Goal: Communication & Community: Share content

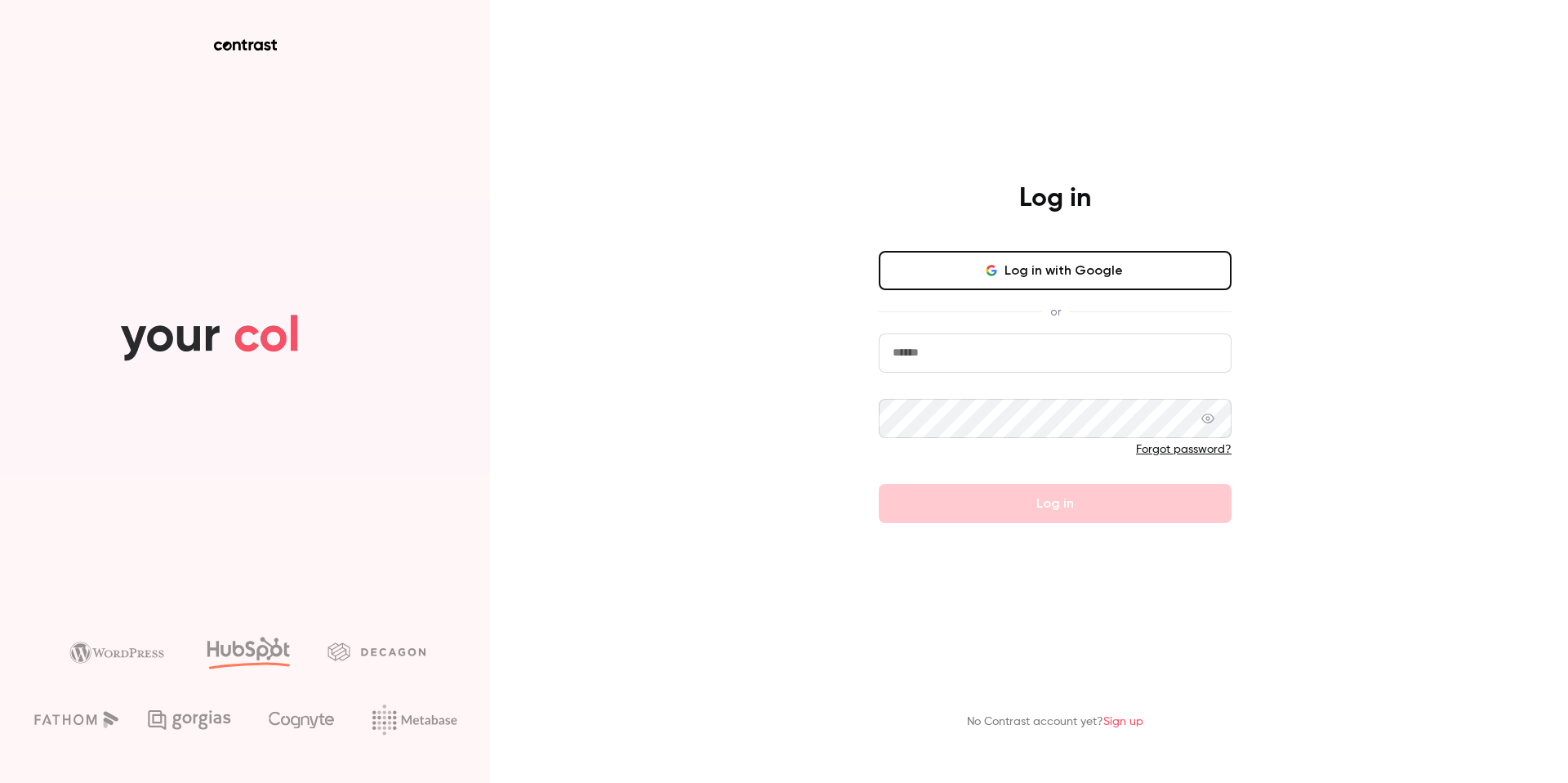
click at [963, 343] on input "email" at bounding box center [1055, 352] width 353 height 39
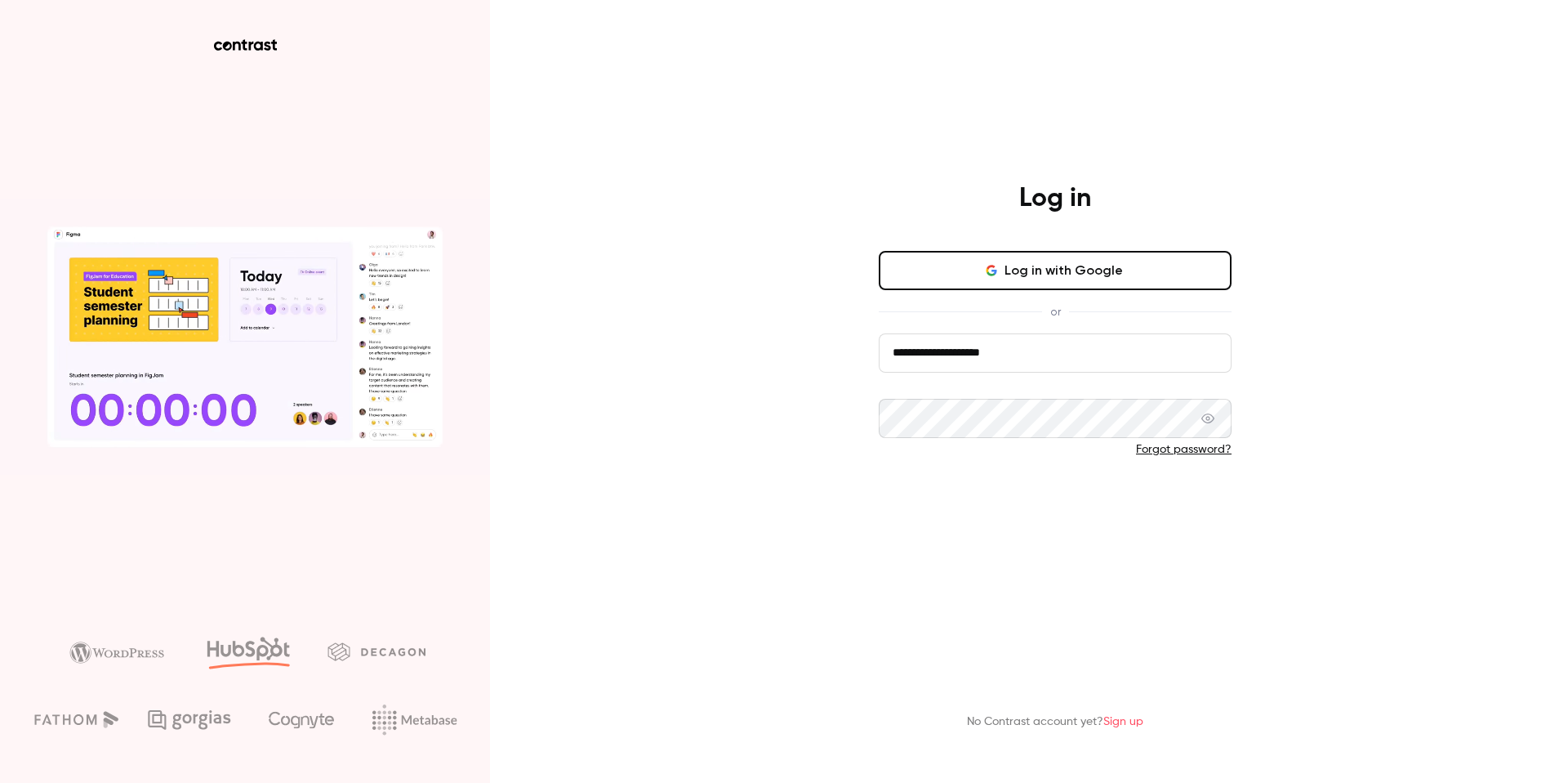
click at [931, 495] on button "Log in" at bounding box center [1055, 503] width 353 height 39
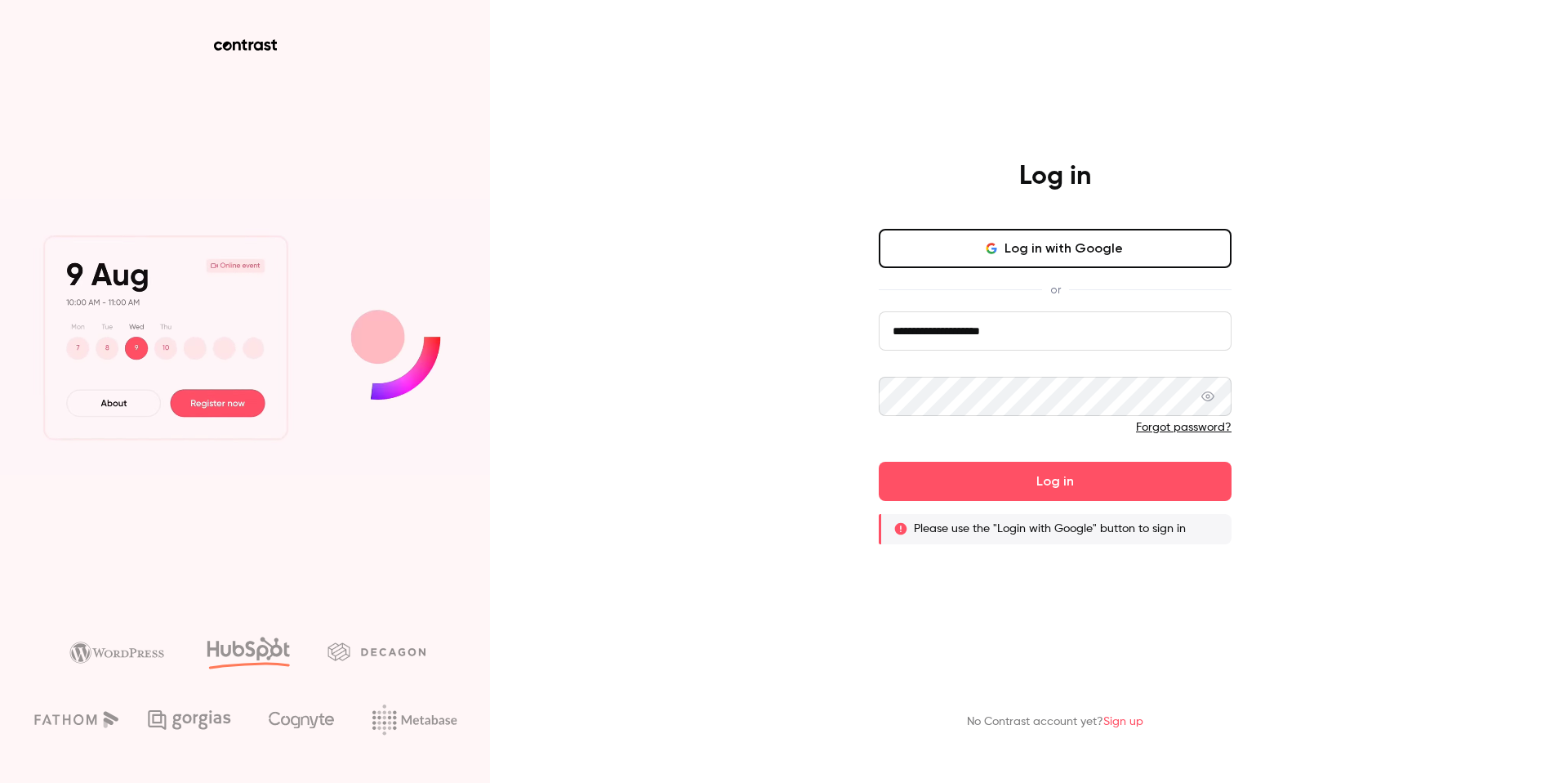
click at [1021, 317] on input "**********" at bounding box center [1055, 331] width 353 height 39
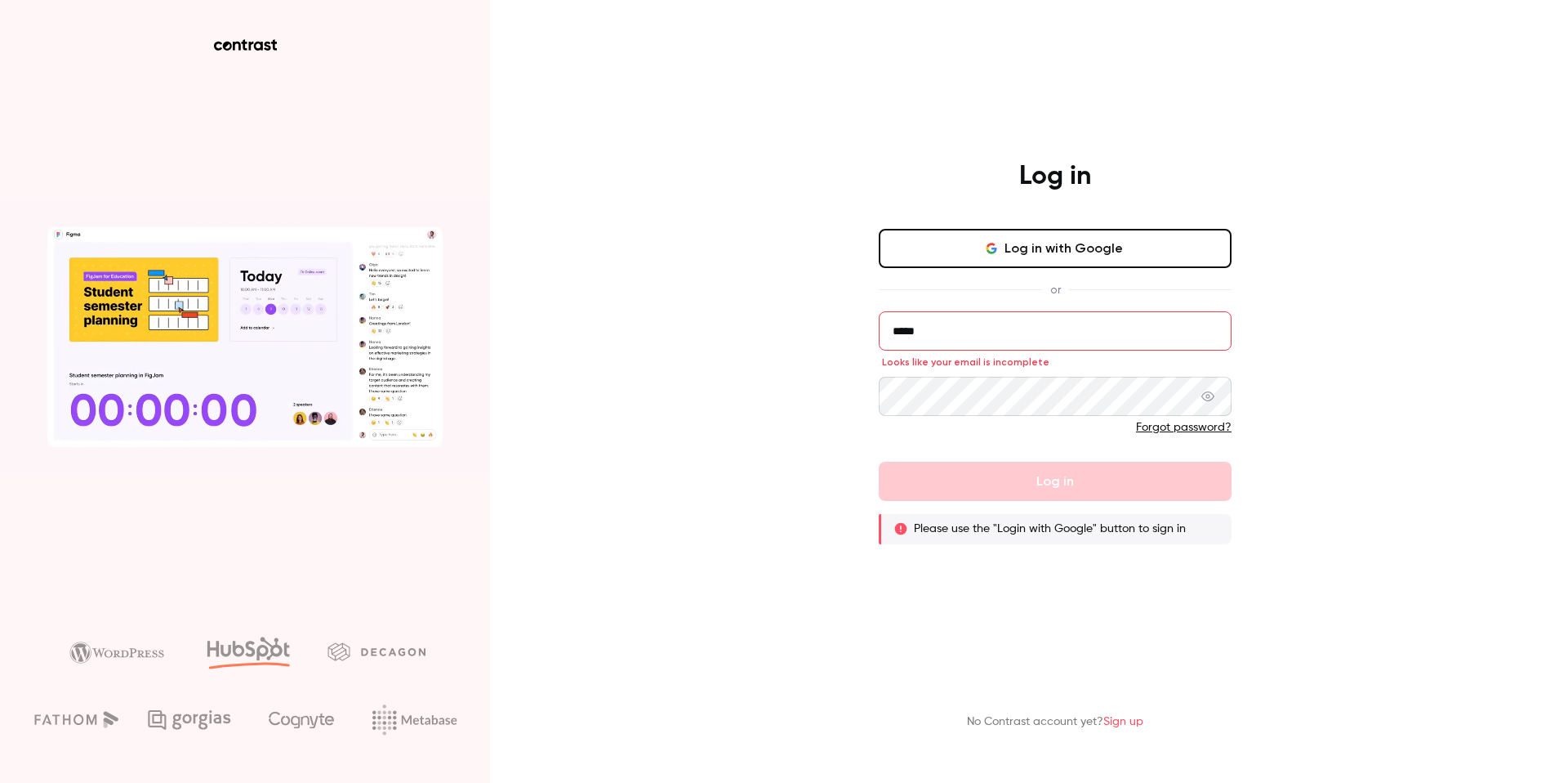
click at [980, 476] on form "***** Looks like your email is incomplete Forgot password? Log in Please use th…" at bounding box center [1055, 428] width 353 height 233
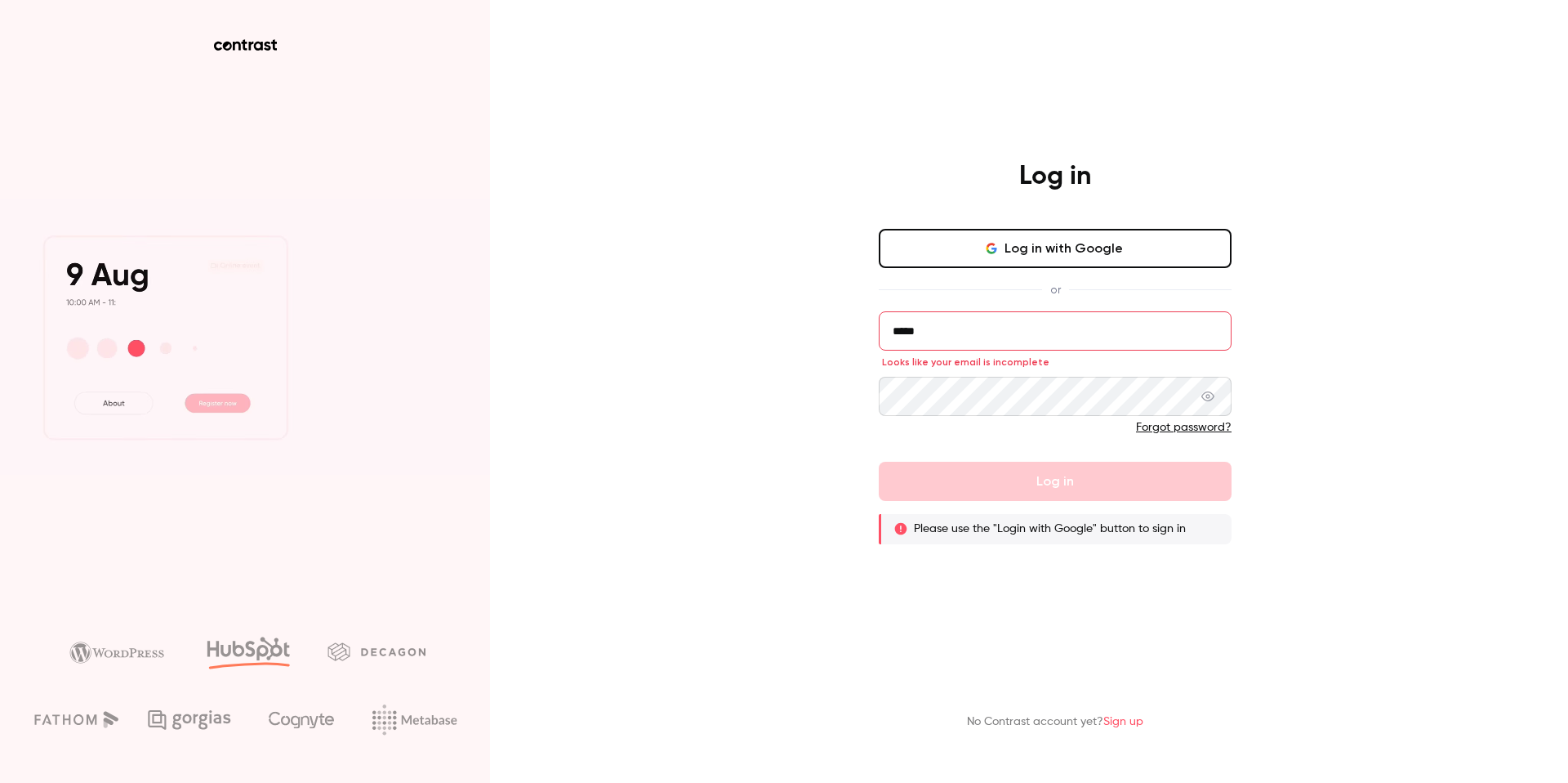
click at [961, 335] on input "*****" at bounding box center [1055, 331] width 353 height 39
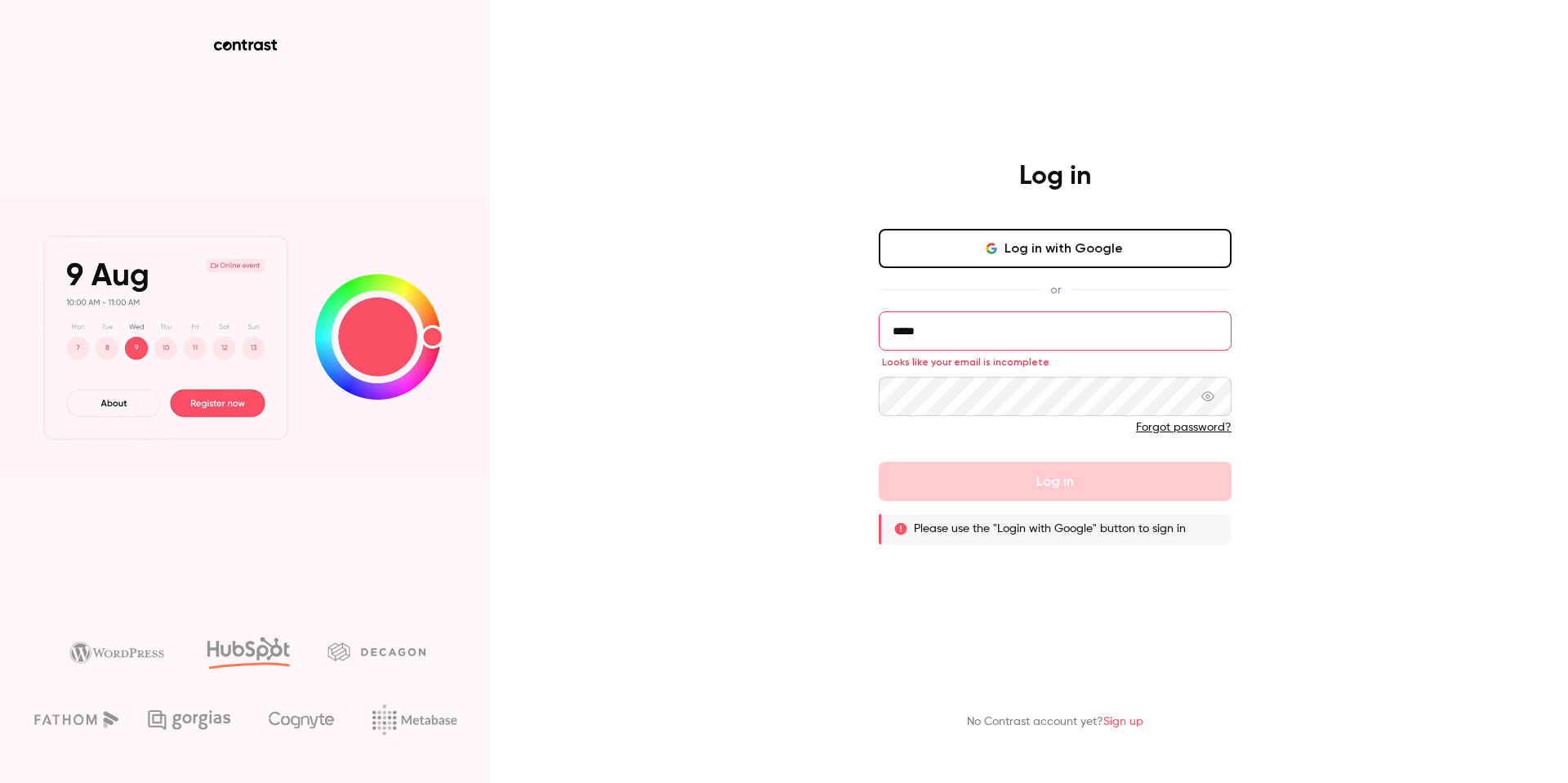
type input "**********"
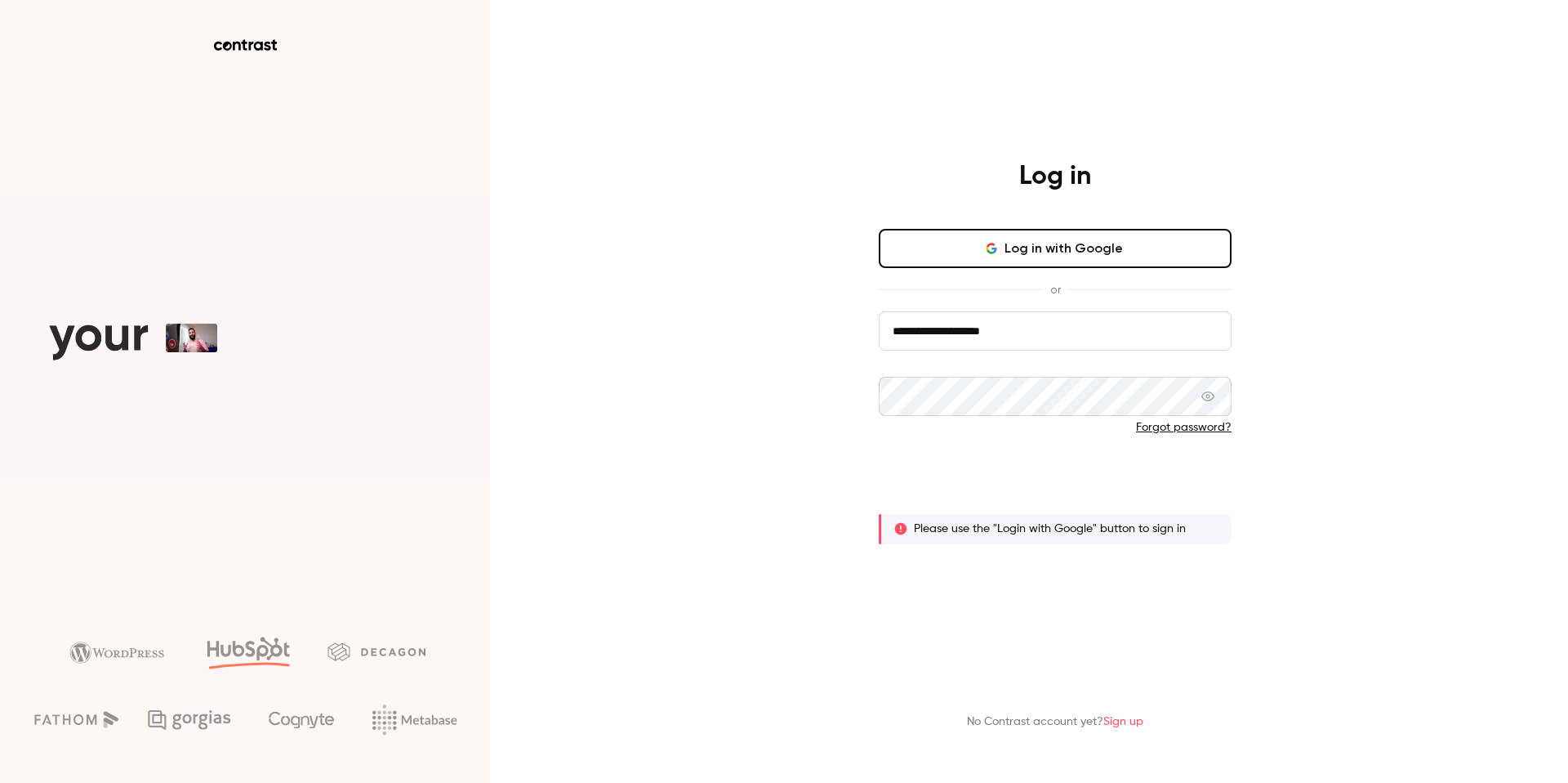
click at [1009, 478] on button "Log in" at bounding box center [1055, 481] width 353 height 39
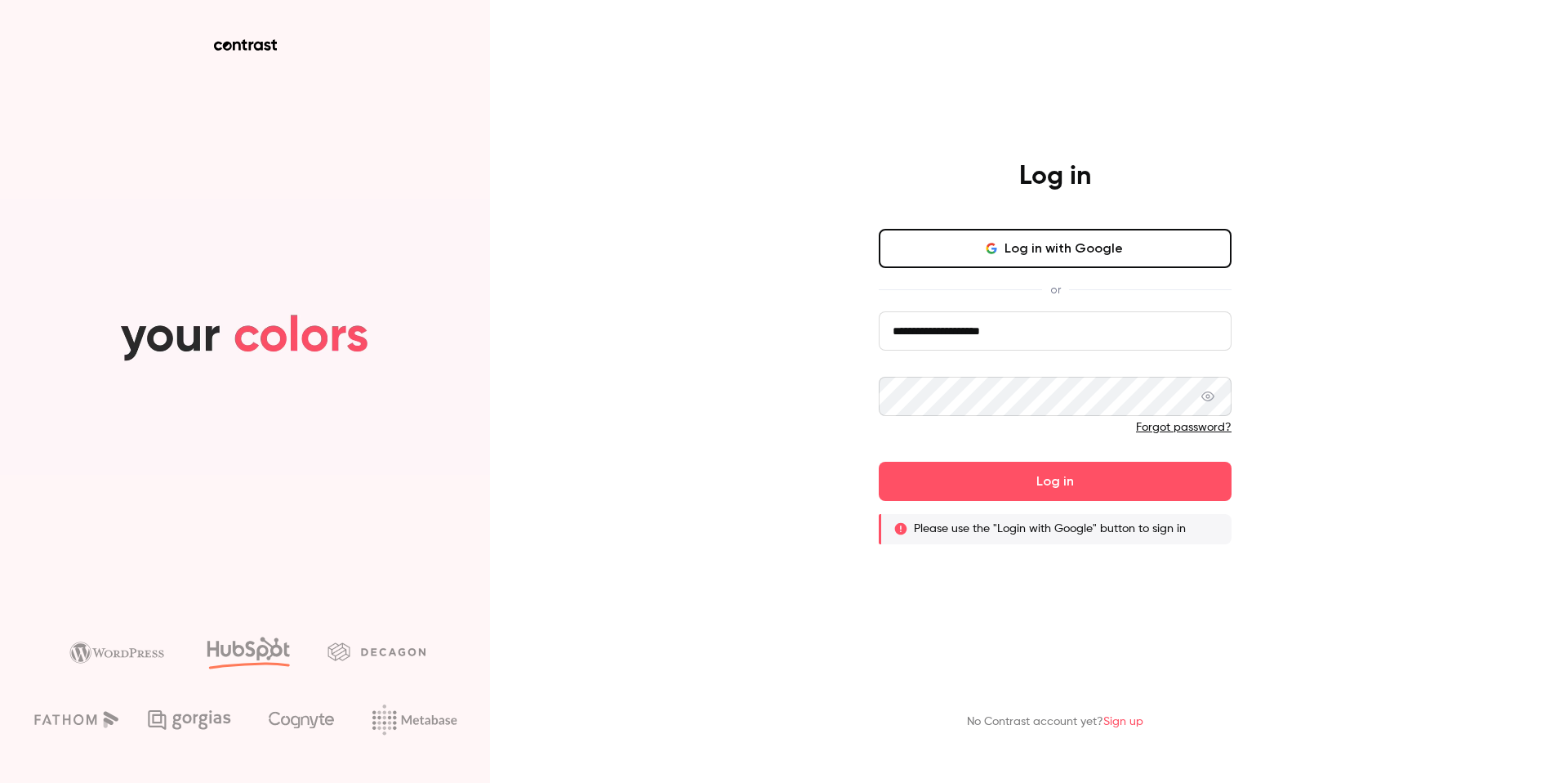
click at [1038, 614] on main "**********" at bounding box center [1055, 391] width 425 height 783
click at [982, 261] on button "Log in with Google" at bounding box center [1055, 248] width 353 height 39
click at [1016, 328] on input "**********" at bounding box center [1055, 331] width 353 height 39
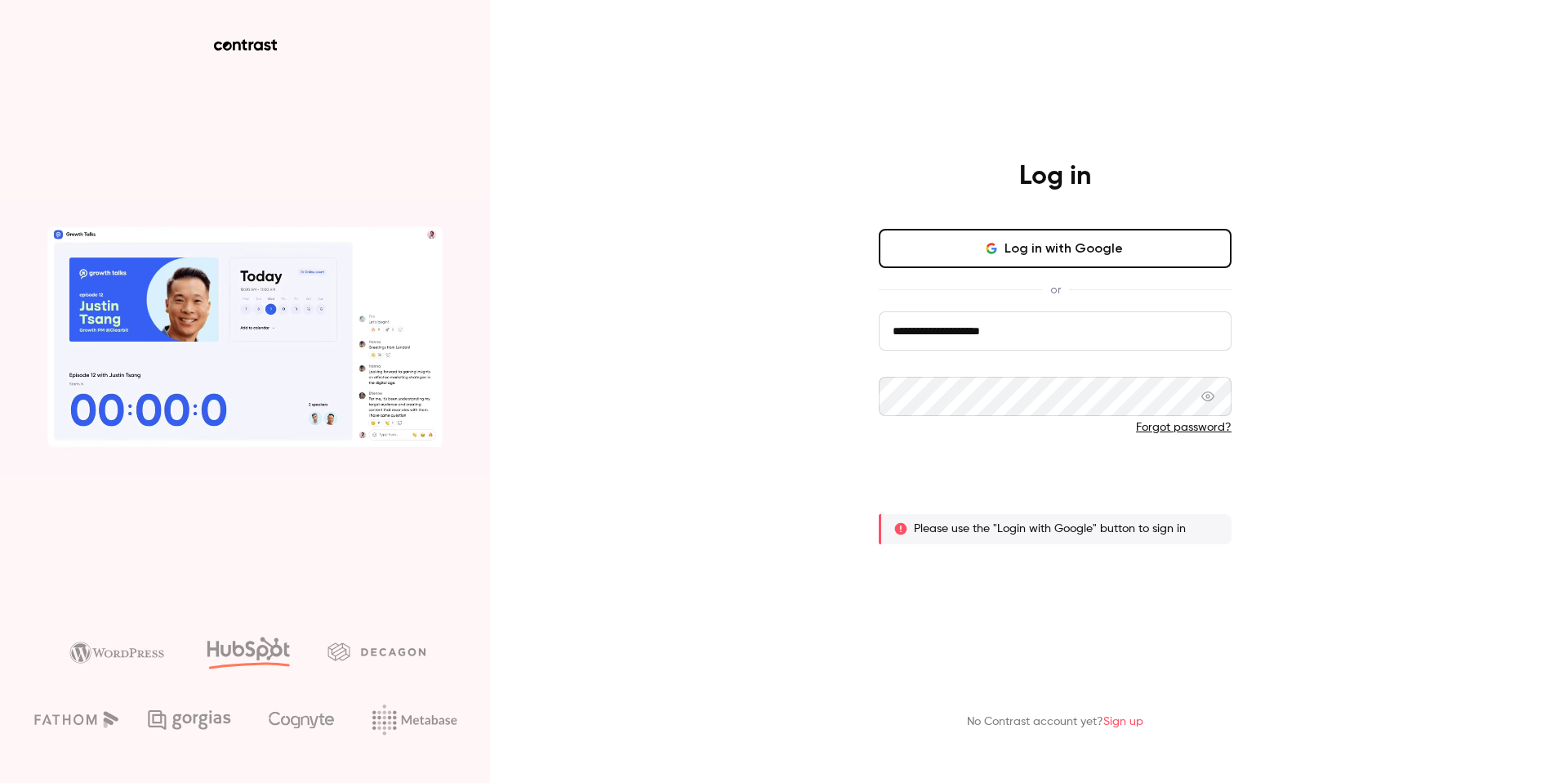
click at [1006, 492] on button "Log in" at bounding box center [1055, 481] width 353 height 39
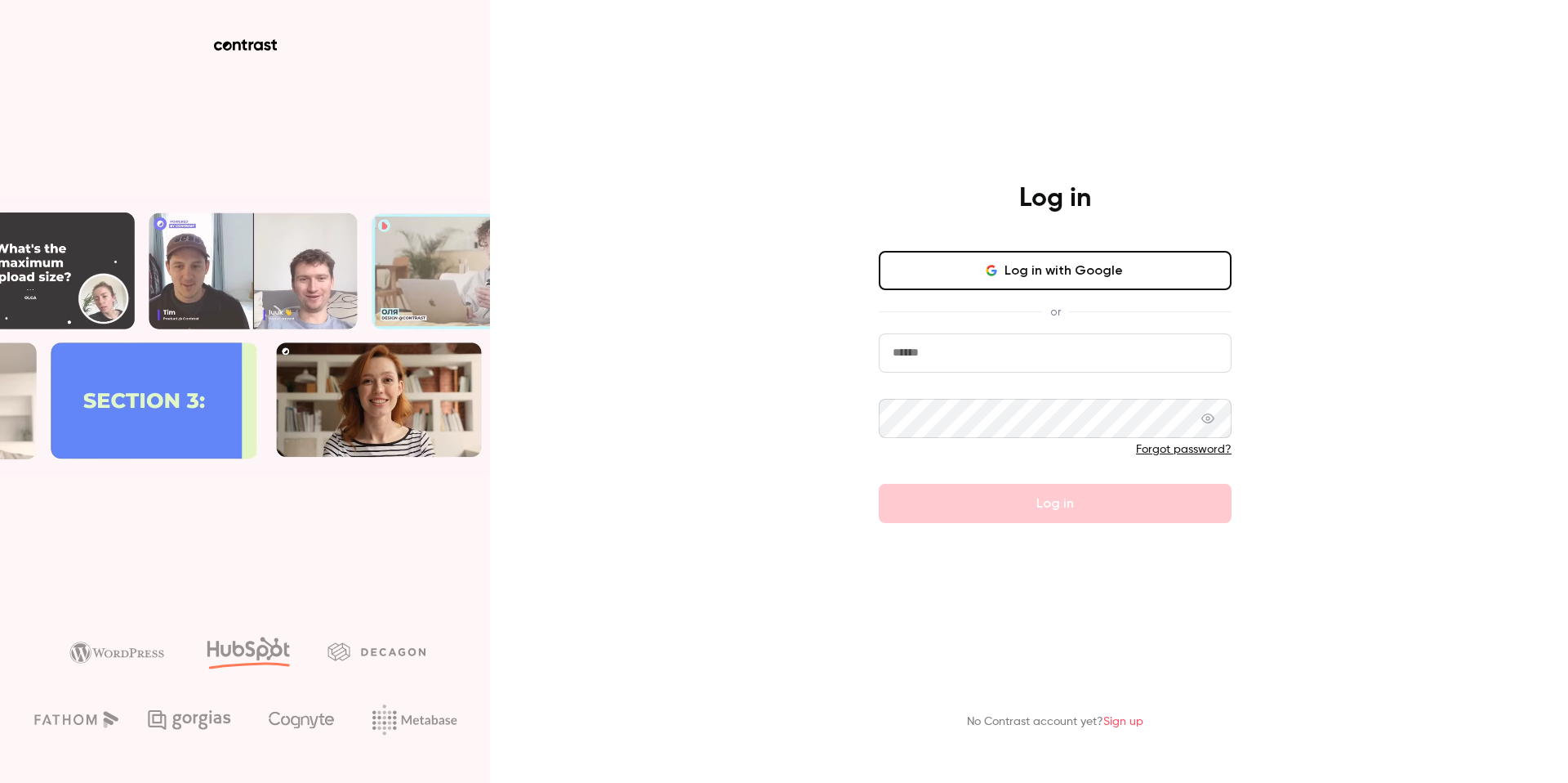
click at [934, 351] on input "email" at bounding box center [1055, 352] width 353 height 39
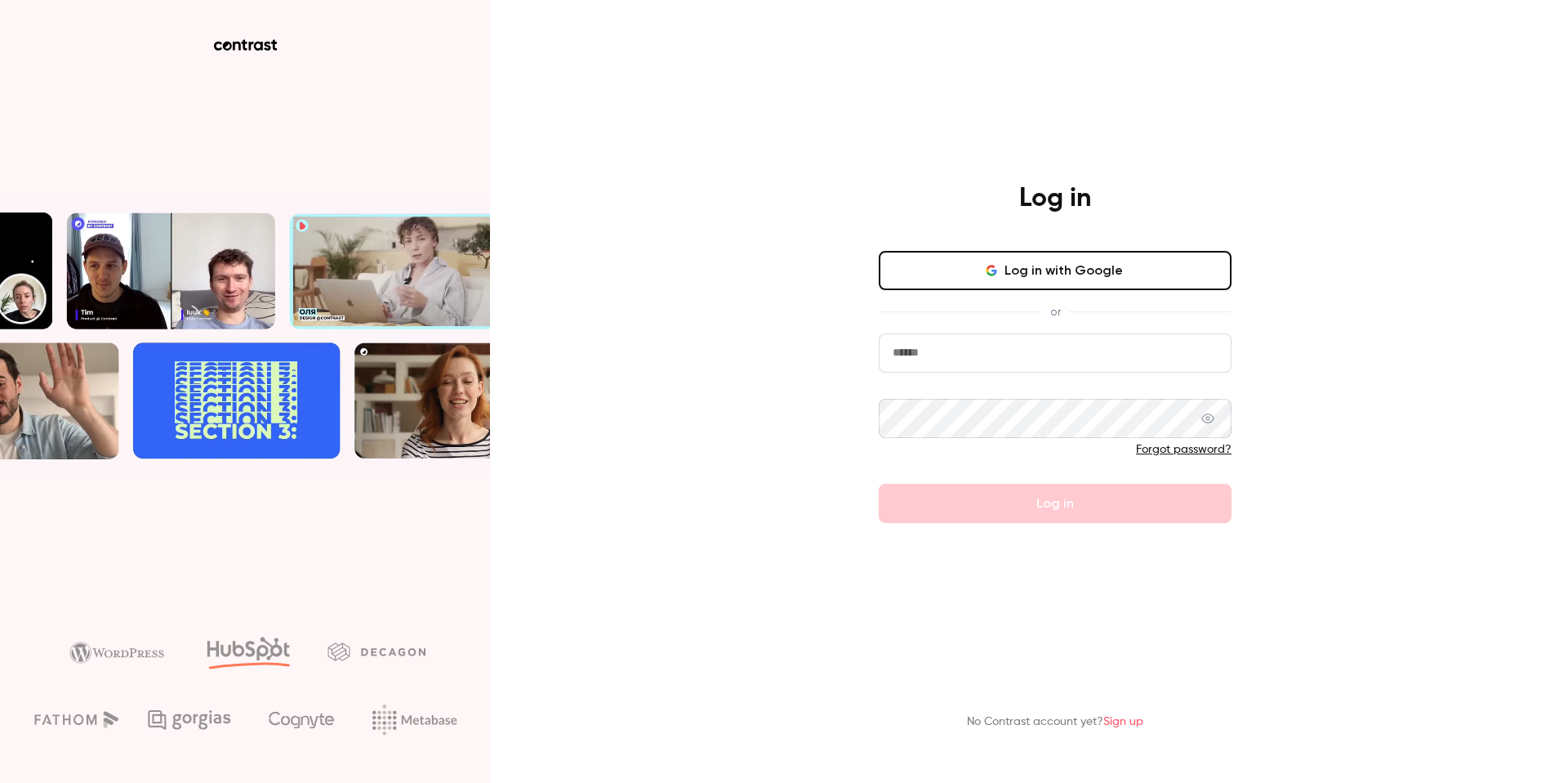
type input "**********"
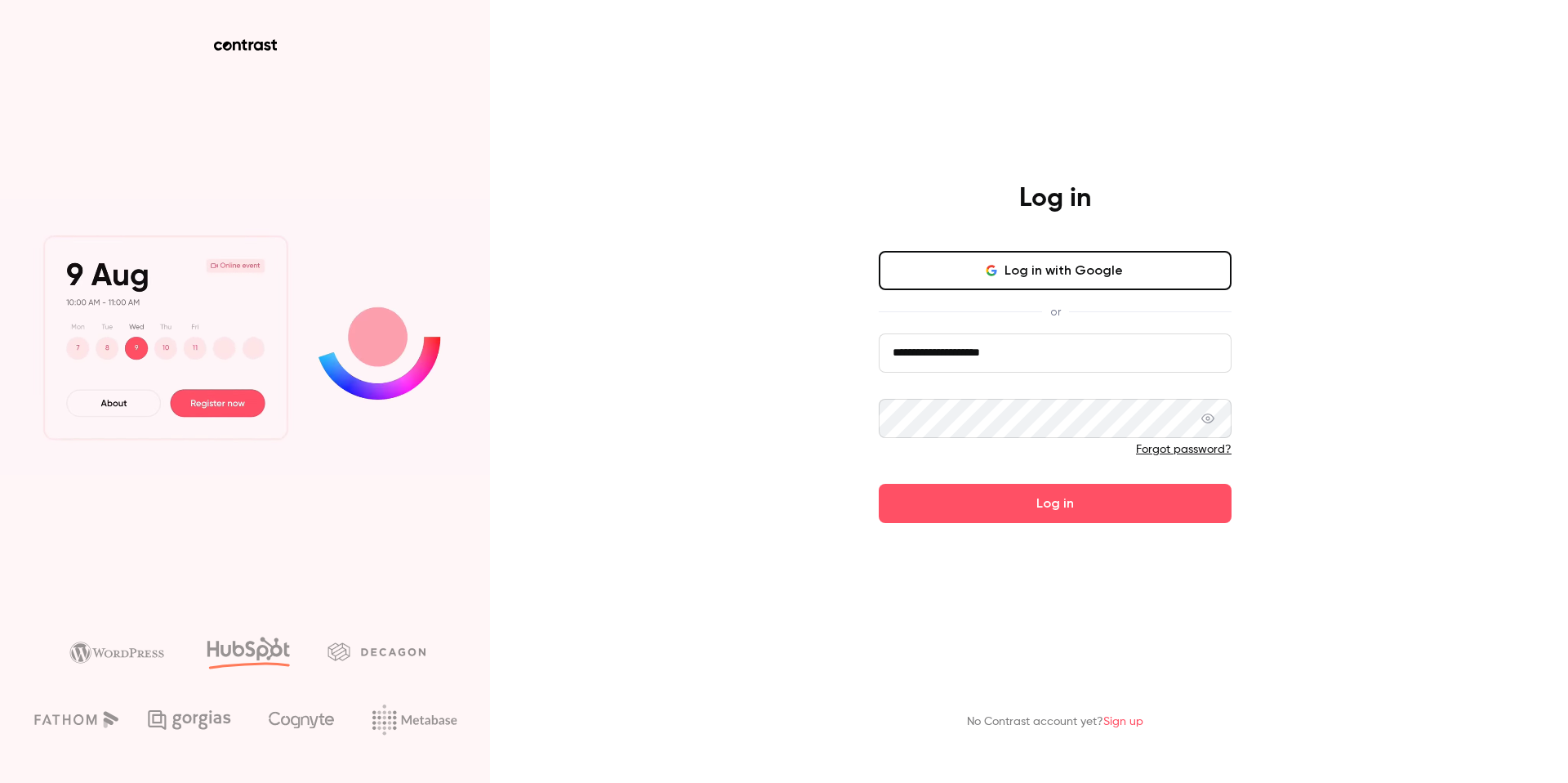
click at [1206, 423] on icon at bounding box center [1208, 418] width 13 height 13
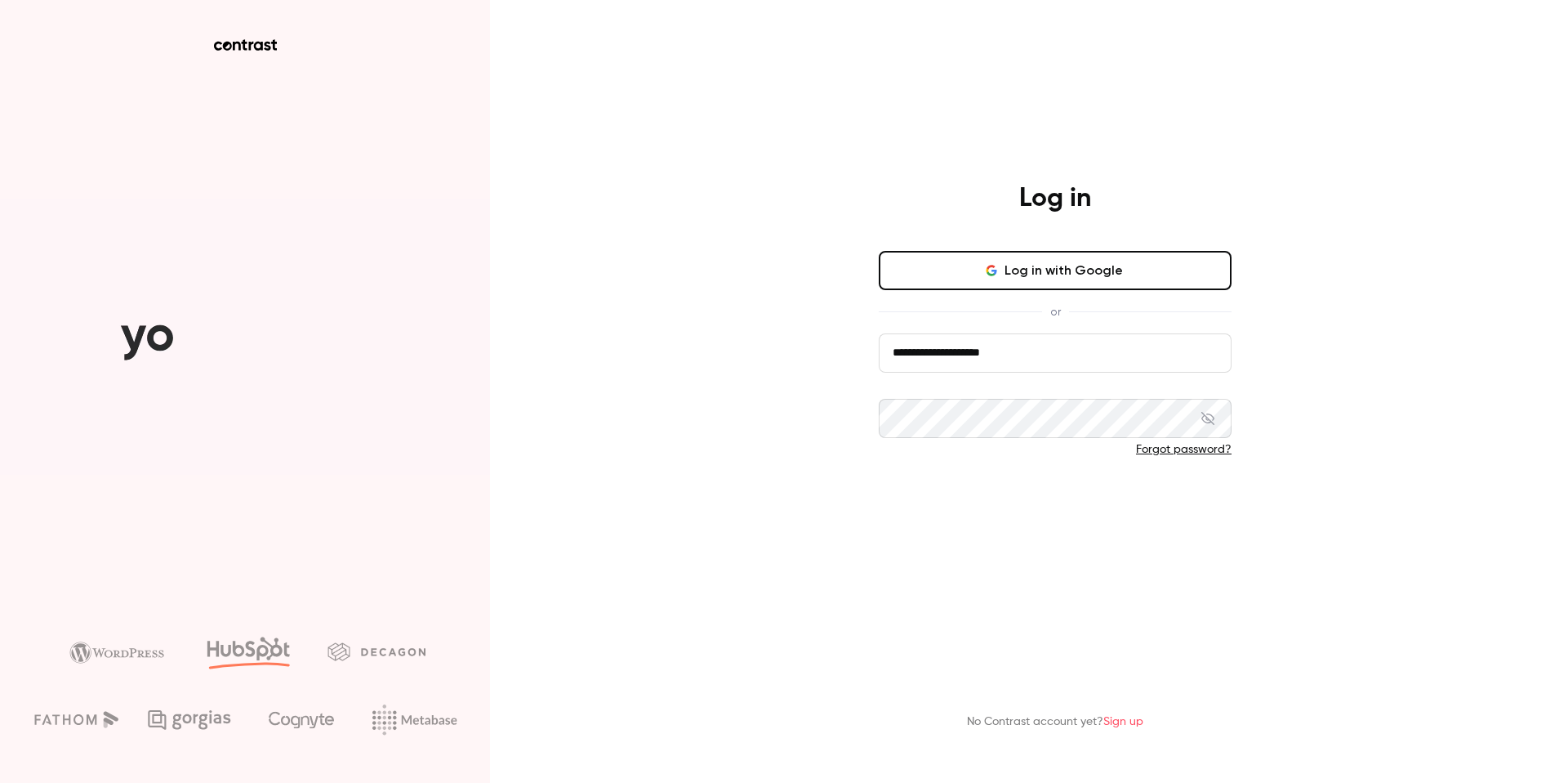
click at [1166, 491] on button "Log in" at bounding box center [1055, 503] width 353 height 39
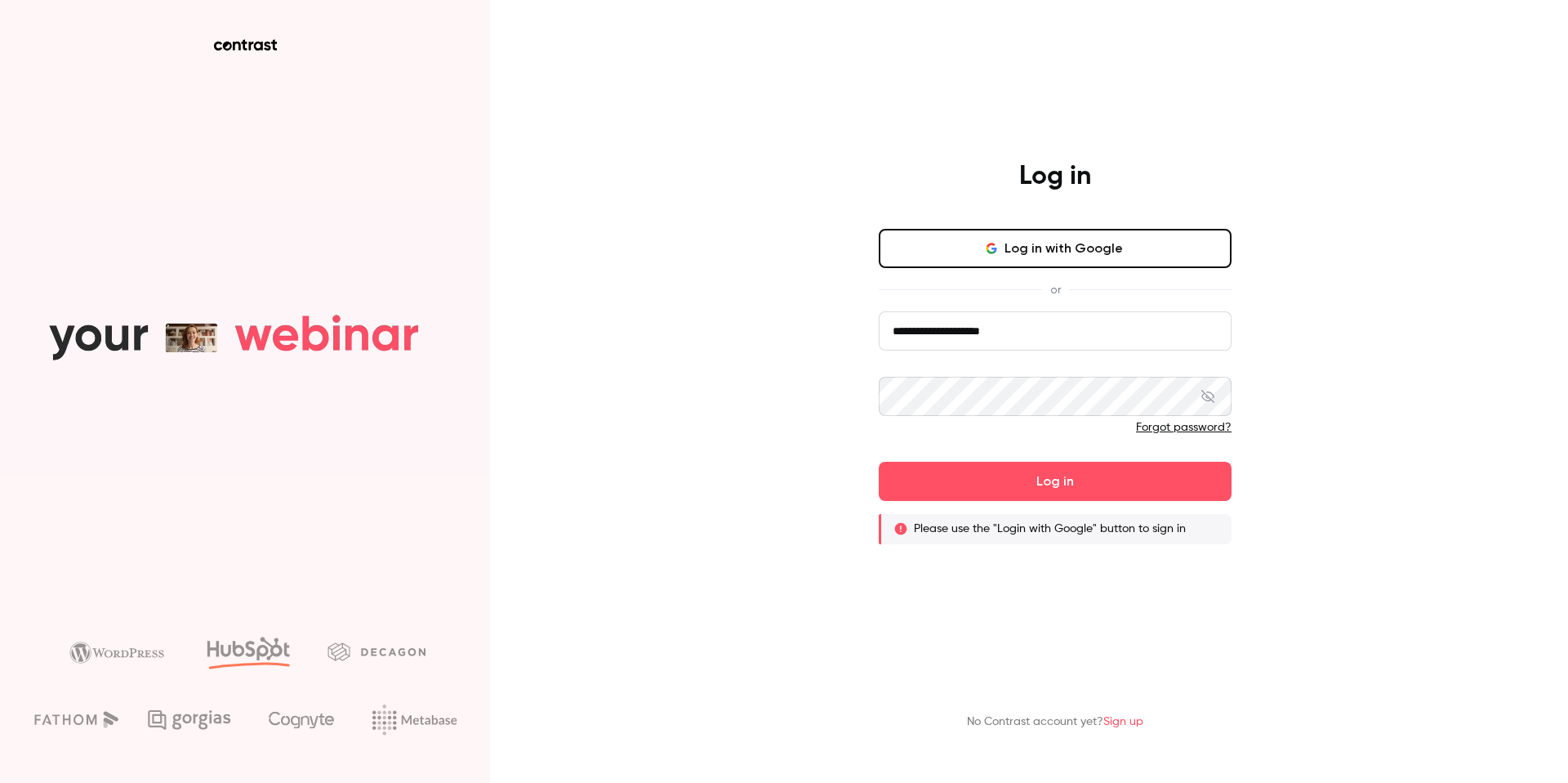
click at [1177, 423] on link "Forgot password?" at bounding box center [1184, 428] width 95 height 12
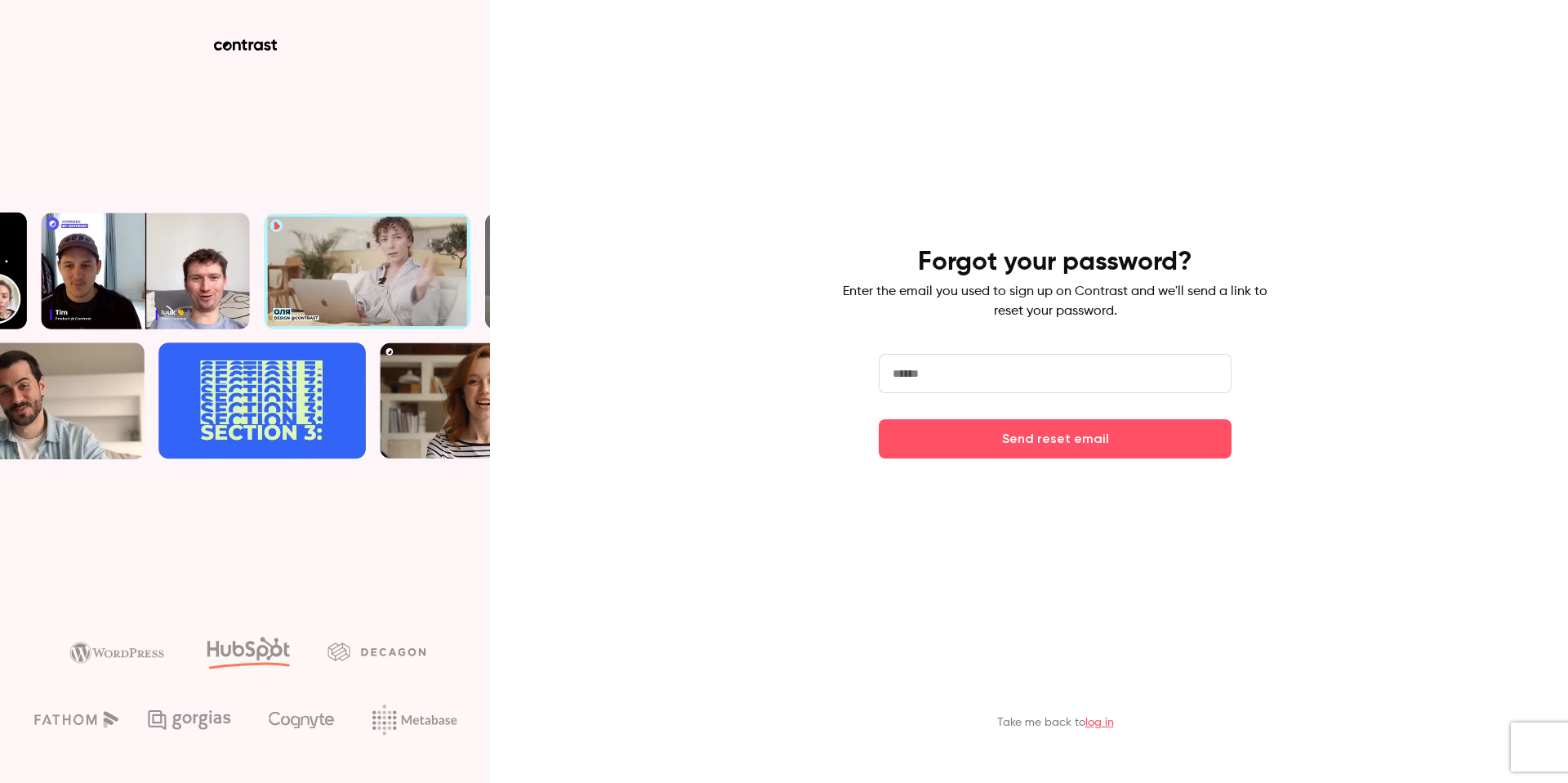
click at [978, 376] on input "email" at bounding box center [1055, 373] width 353 height 39
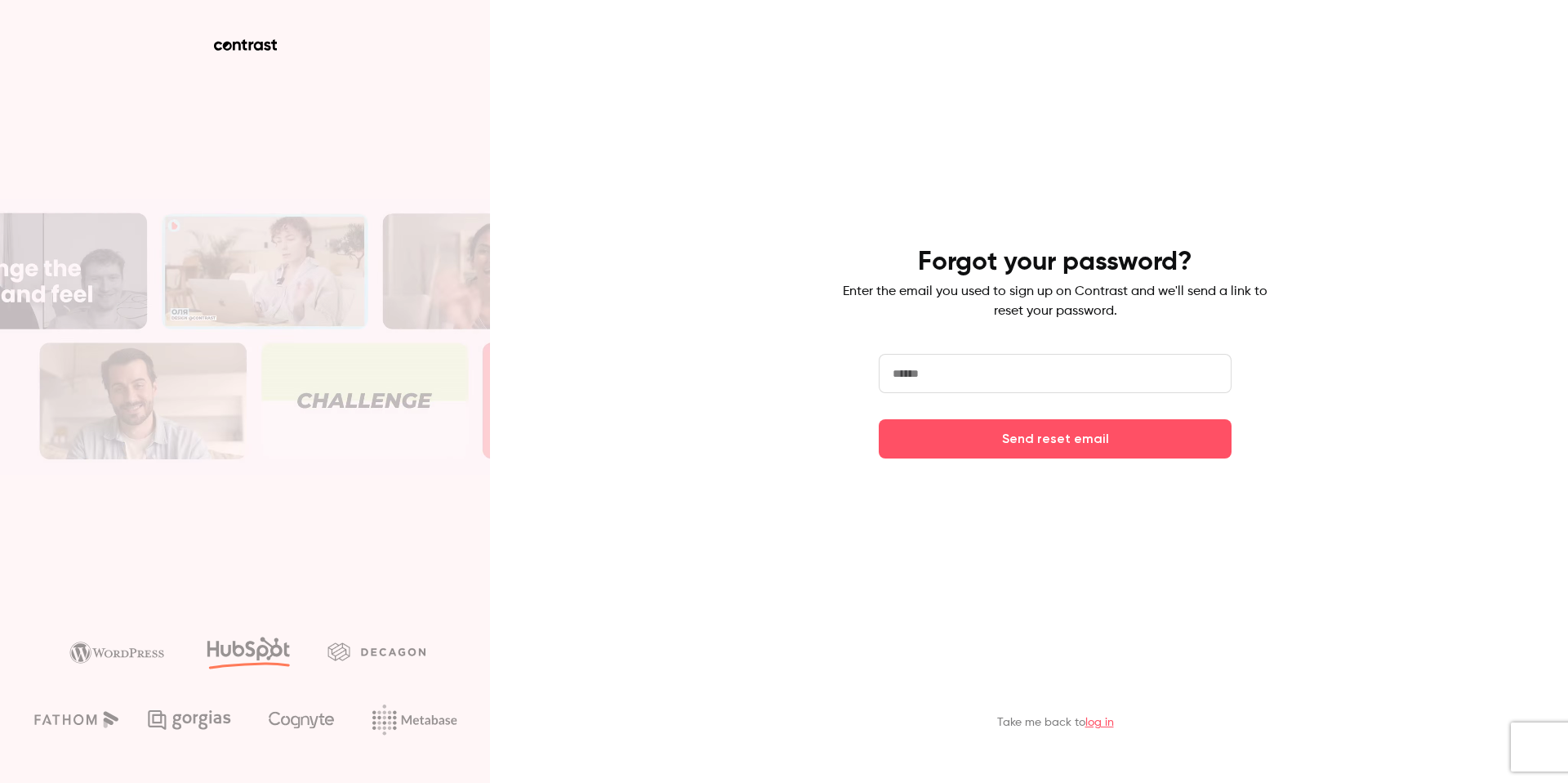
type input "**********"
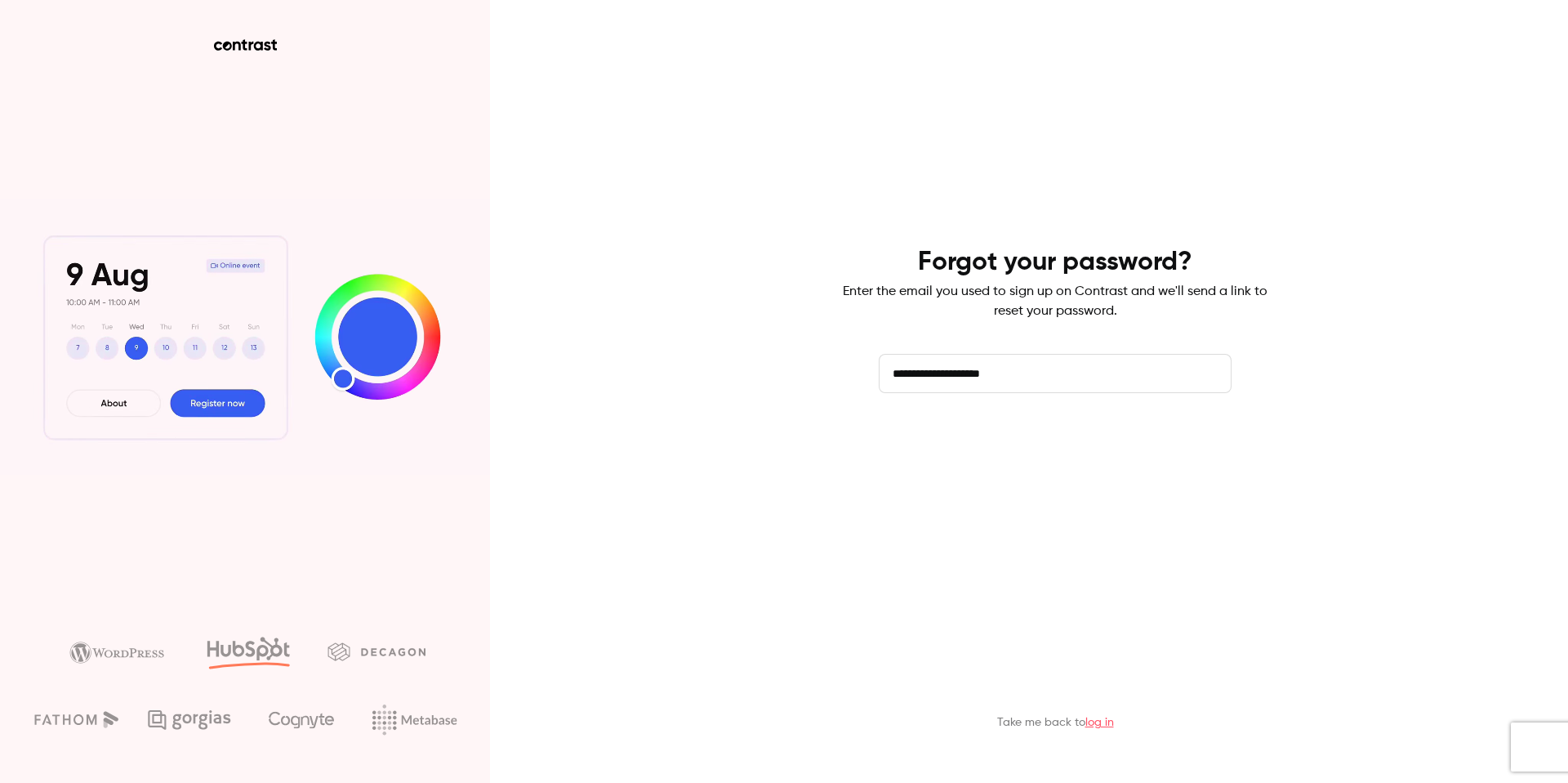
click at [915, 442] on button "Send reset email" at bounding box center [1055, 438] width 353 height 39
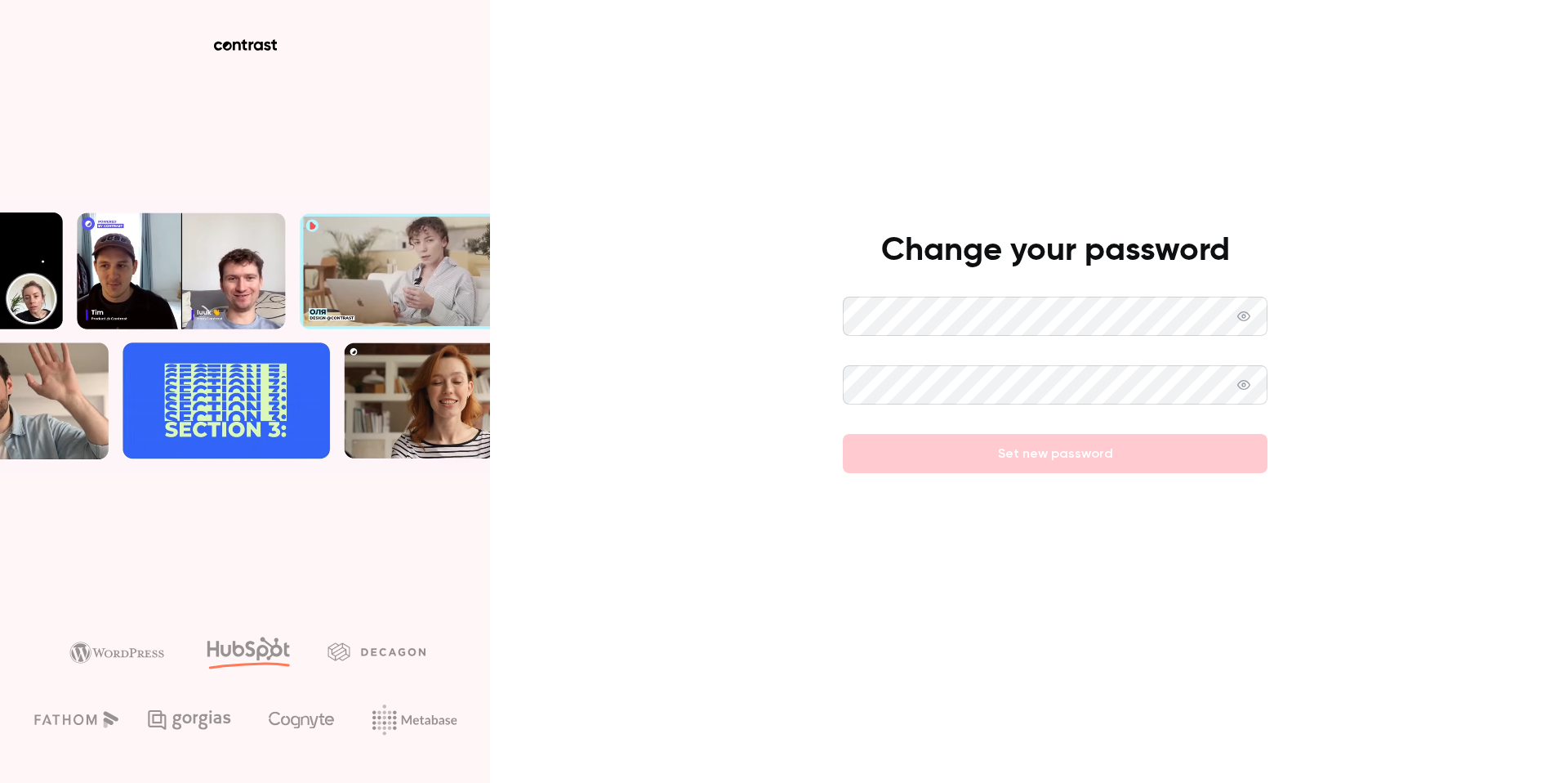
click at [1244, 321] on icon at bounding box center [1244, 317] width 13 height 10
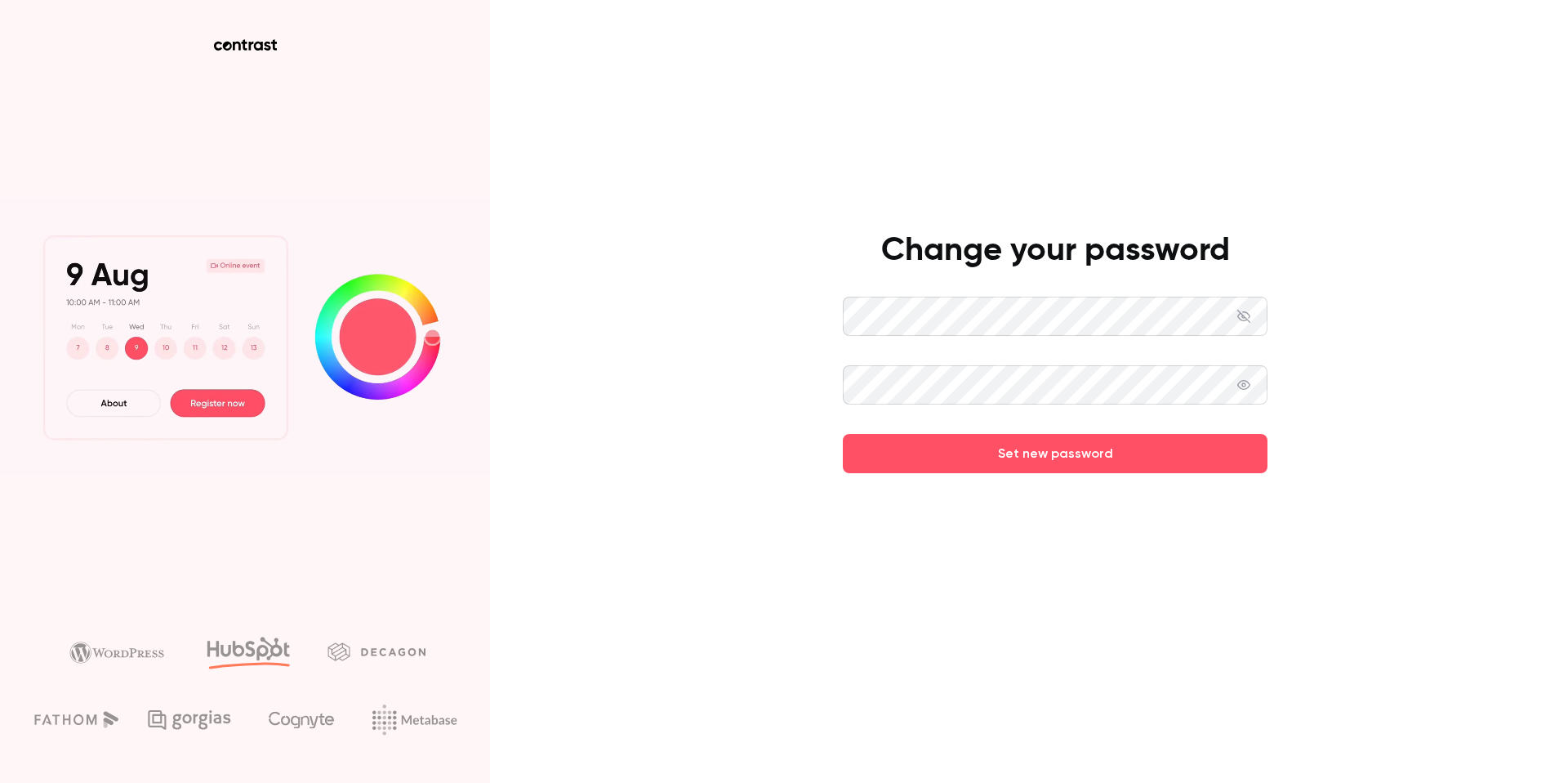
click at [1238, 317] on icon at bounding box center [1244, 317] width 13 height 13
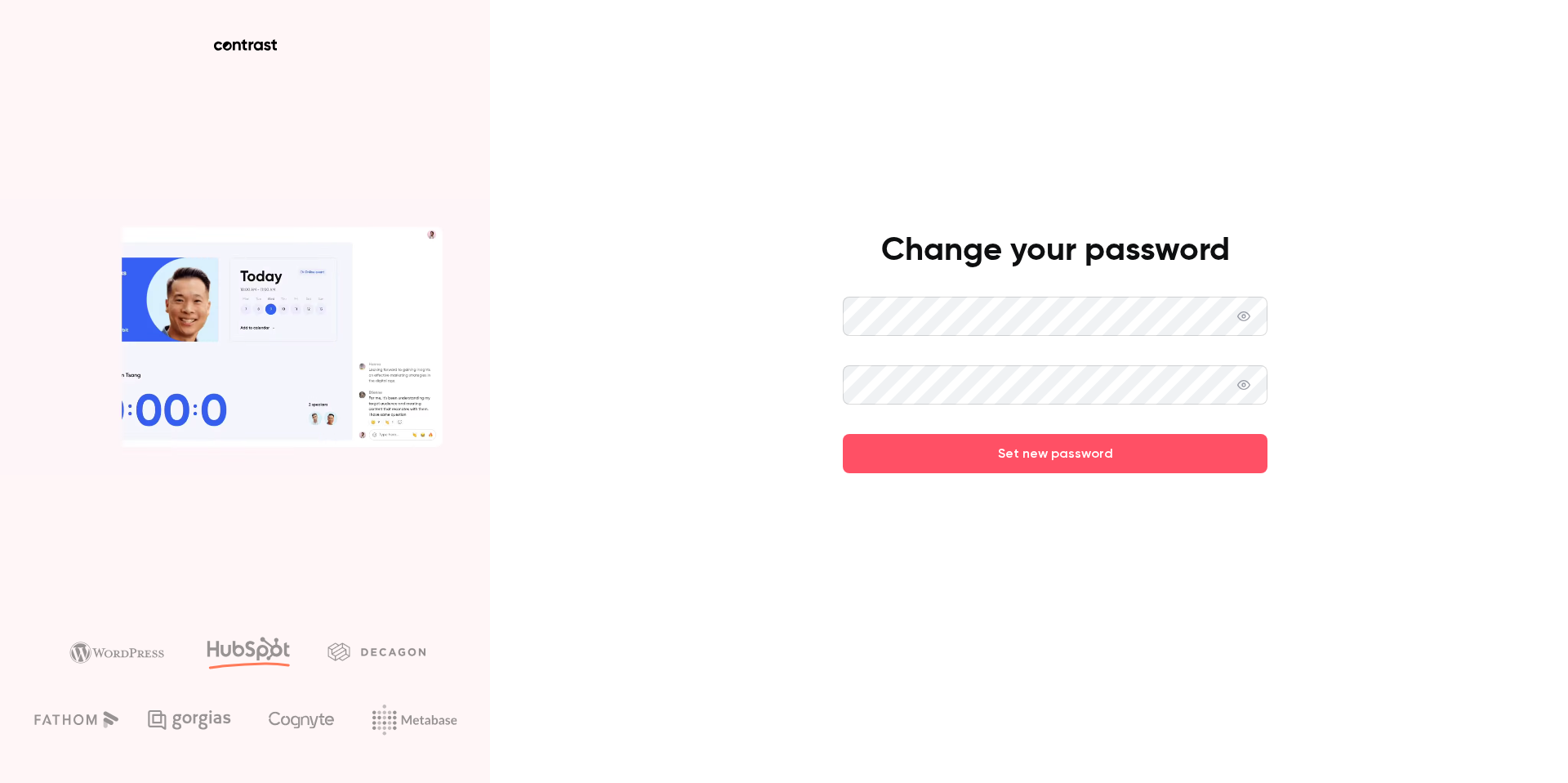
click at [1247, 316] on icon at bounding box center [1244, 317] width 13 height 13
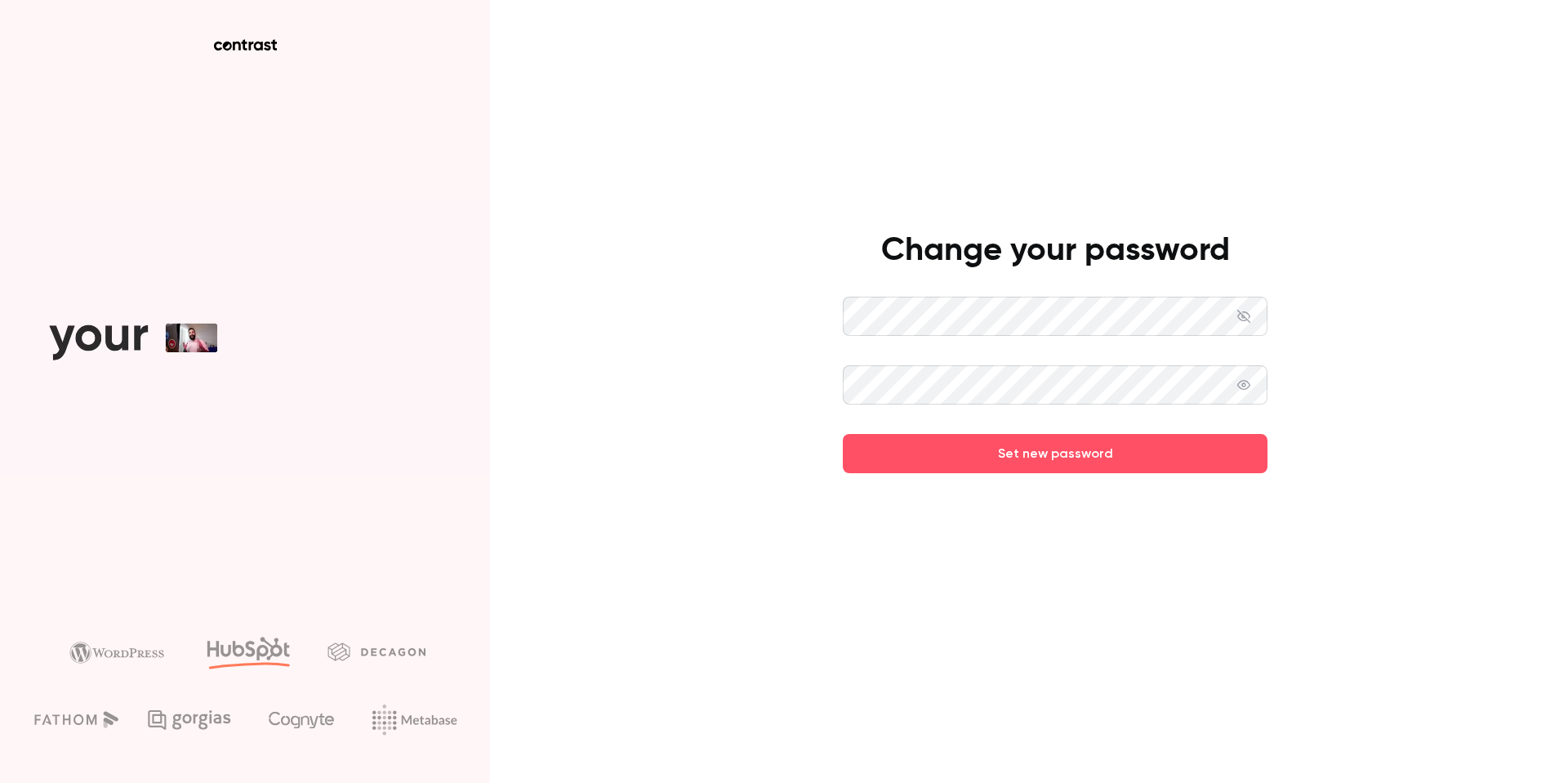
click at [1249, 380] on icon at bounding box center [1244, 385] width 13 height 13
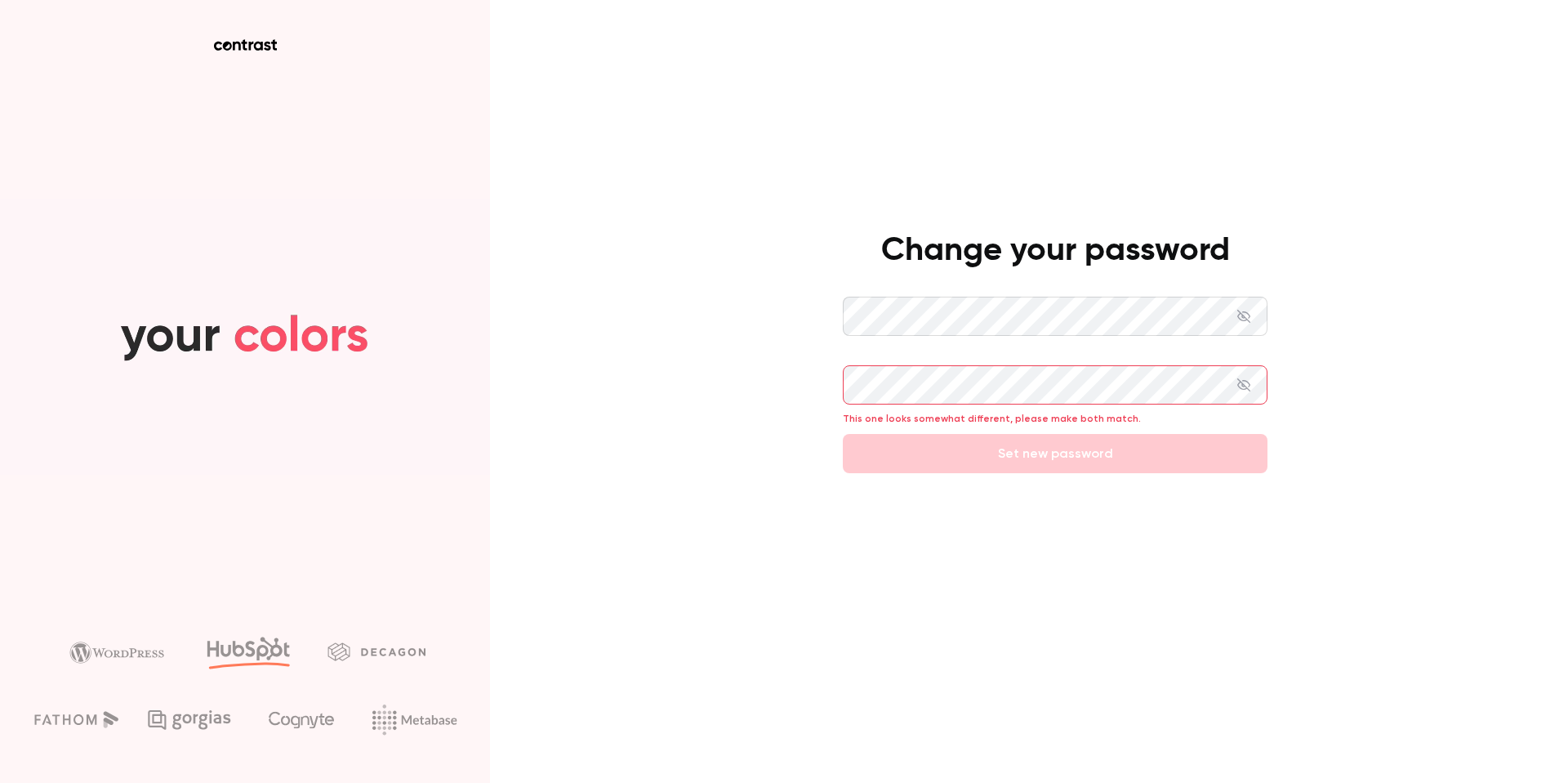
click at [747, 385] on div "Change your password This one looks somewhat different, please make both match.…" at bounding box center [784, 391] width 1568 height 783
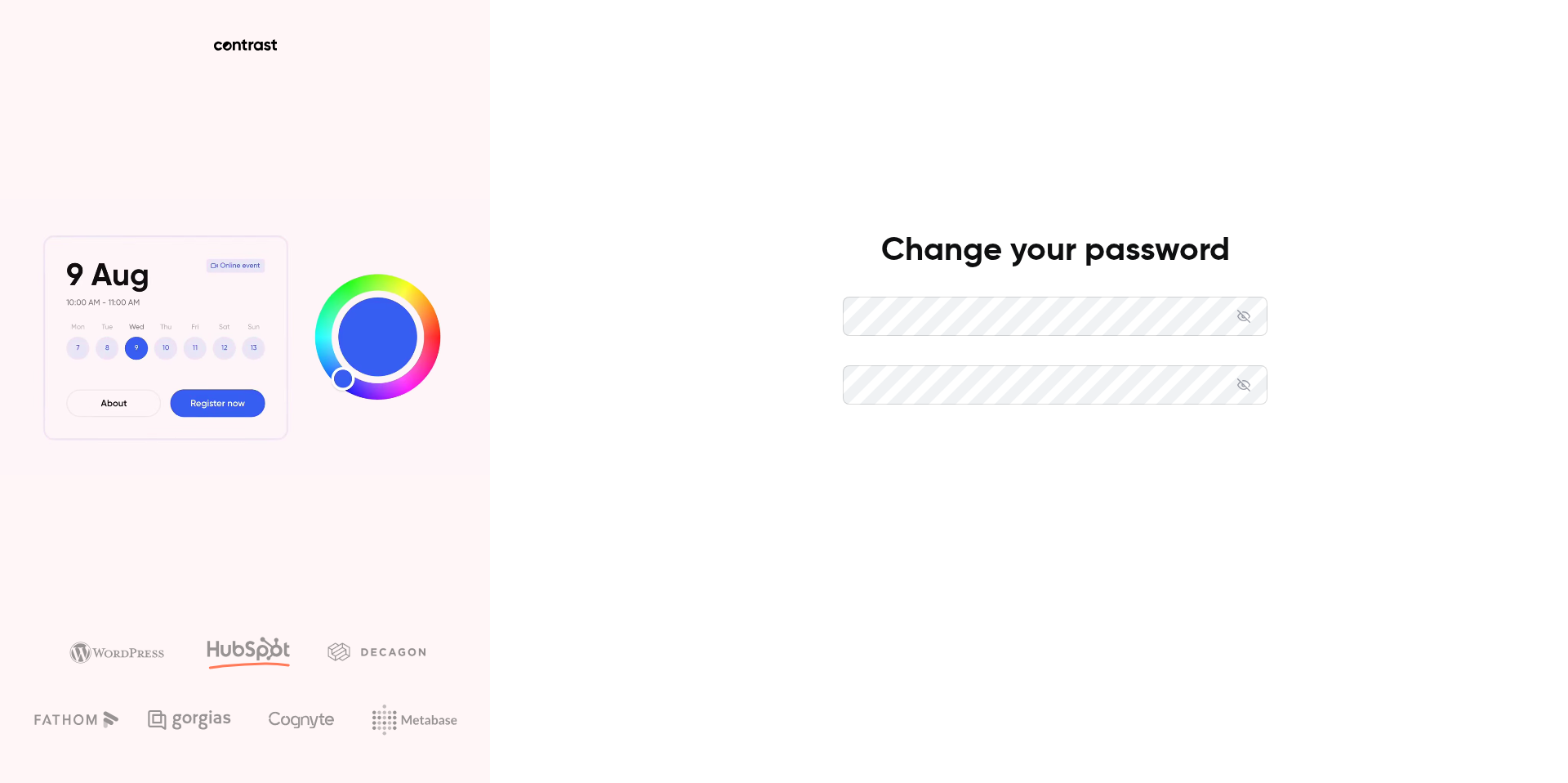
click at [948, 465] on button "Set new password" at bounding box center [1055, 453] width 425 height 39
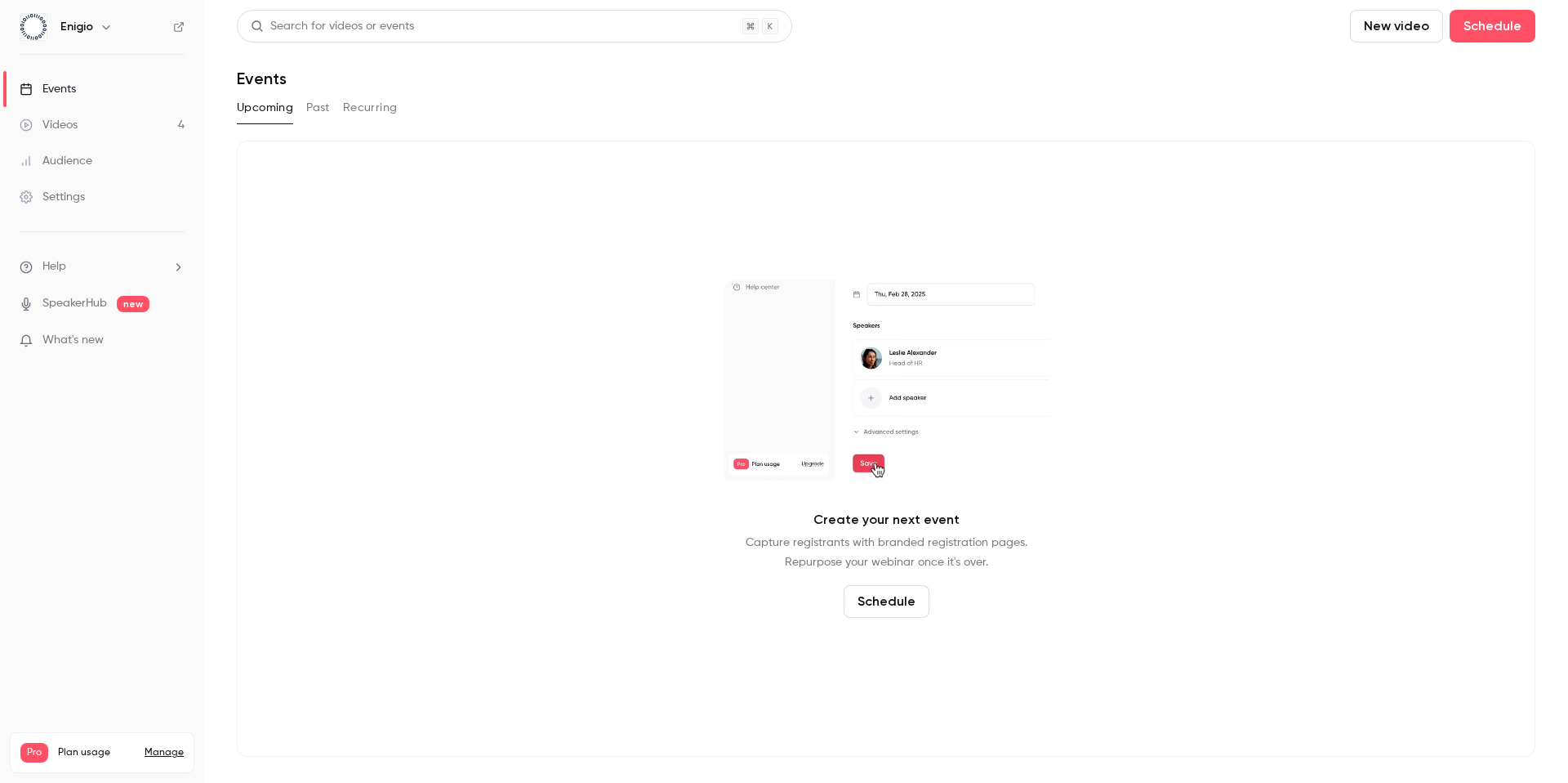
click at [105, 131] on link "Videos 4" at bounding box center [102, 124] width 204 height 36
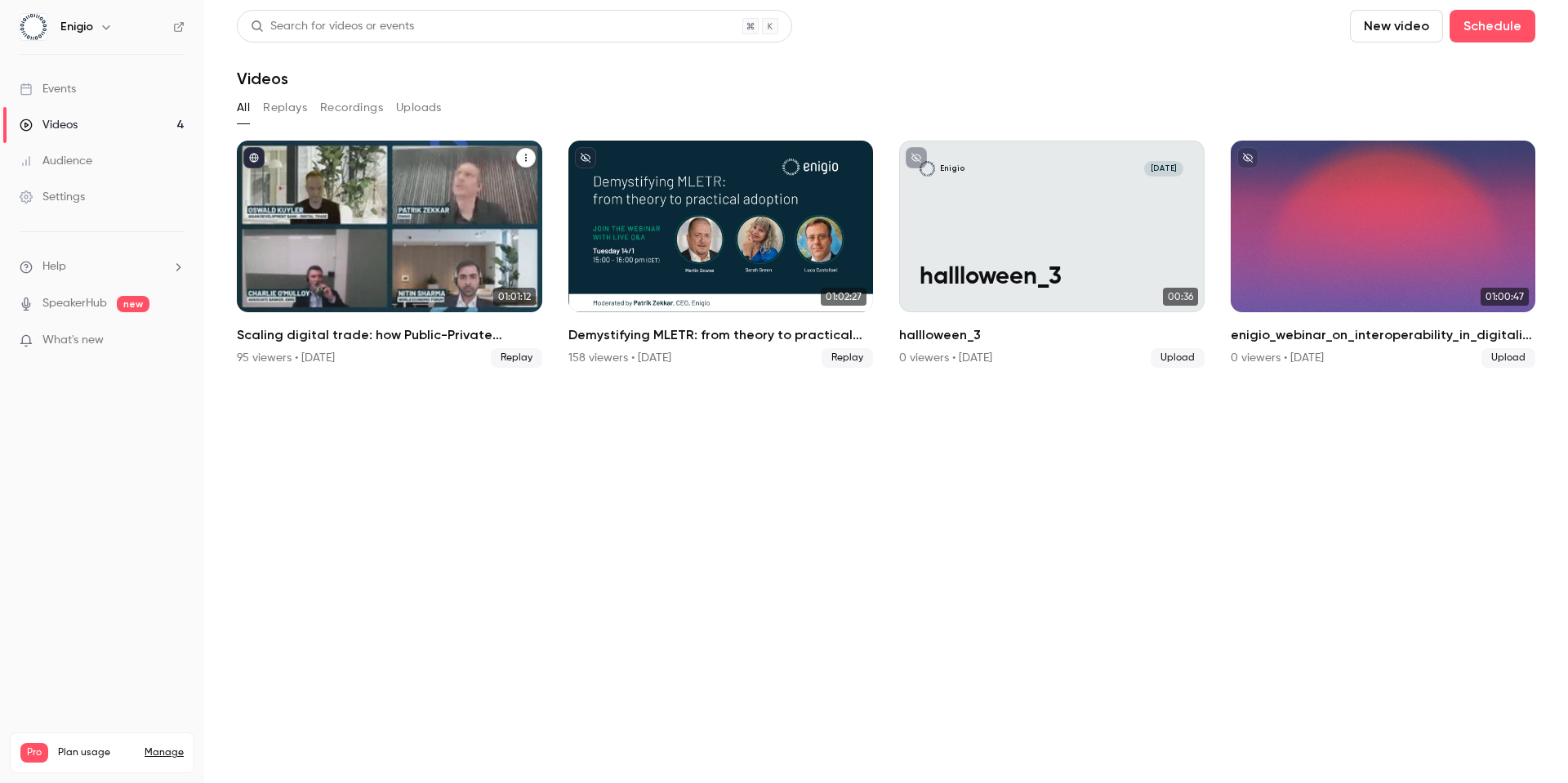
click at [526, 167] on button "Scaling digital trade: how Public-Private Partnerships are turning vision into …" at bounding box center [526, 157] width 20 height 20
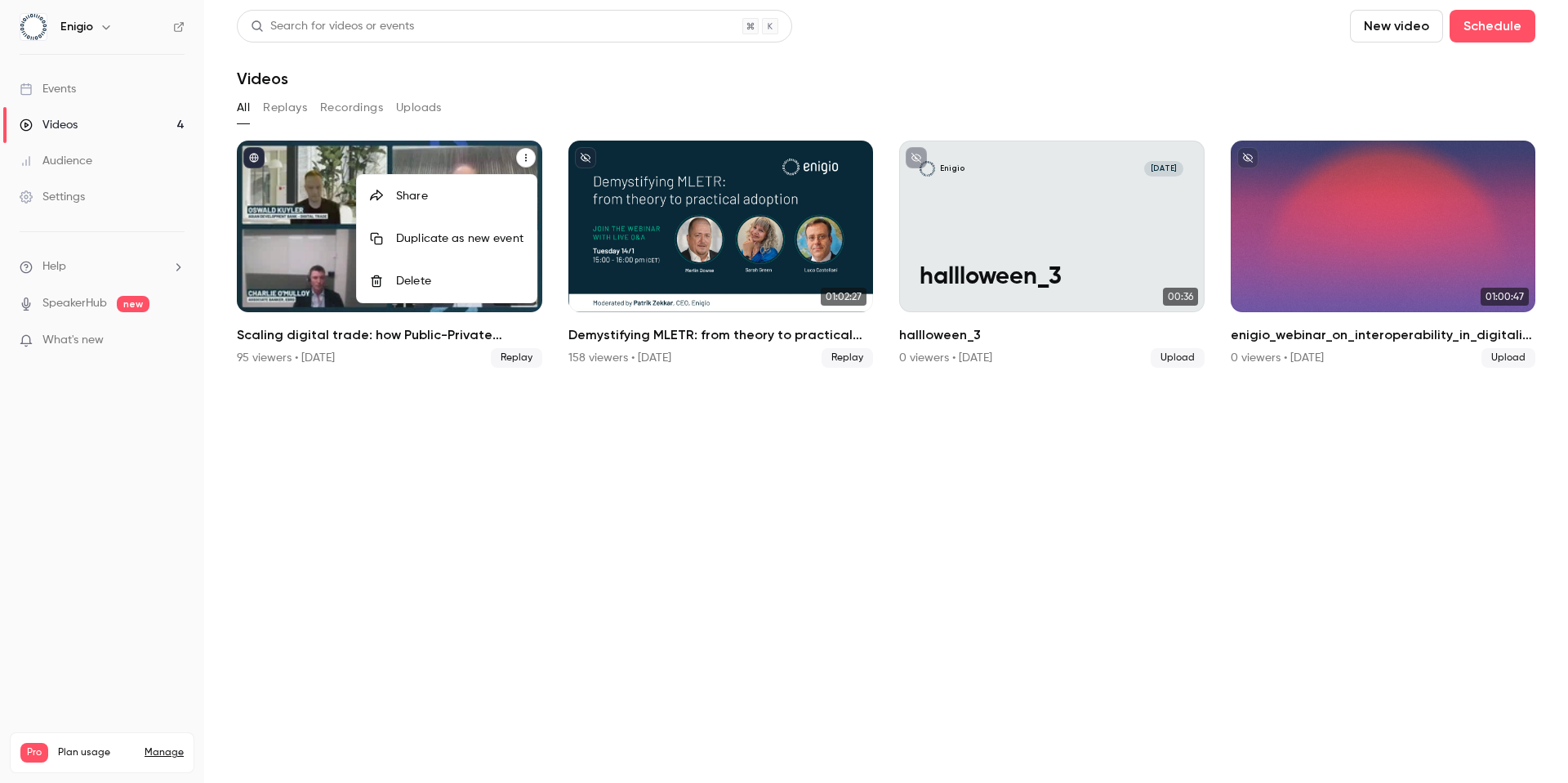
click at [409, 191] on div "Share" at bounding box center [460, 196] width 128 height 17
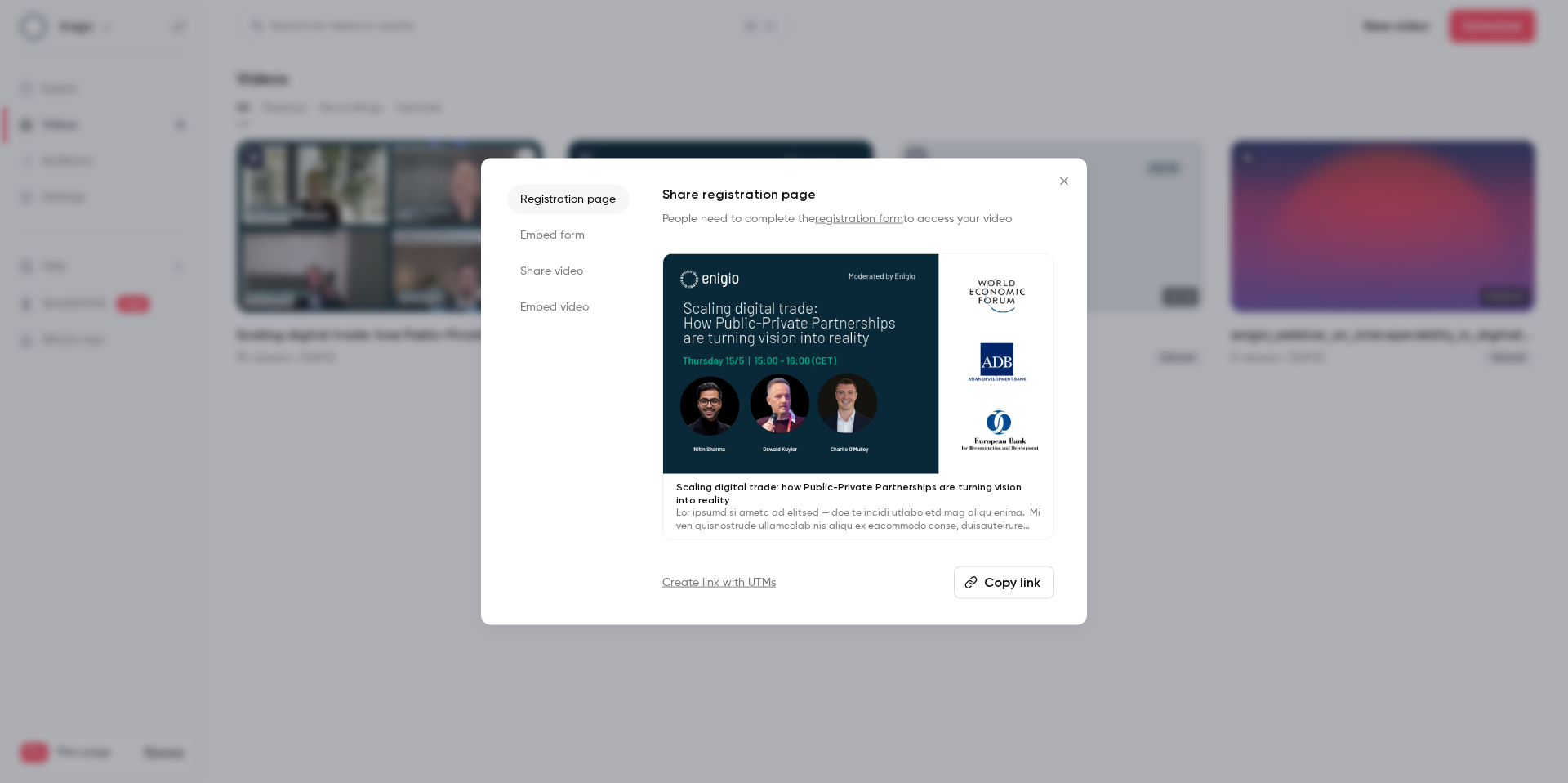
click at [1020, 578] on button "Copy link" at bounding box center [1004, 581] width 100 height 32
click at [518, 275] on li "Share video" at bounding box center [568, 271] width 123 height 29
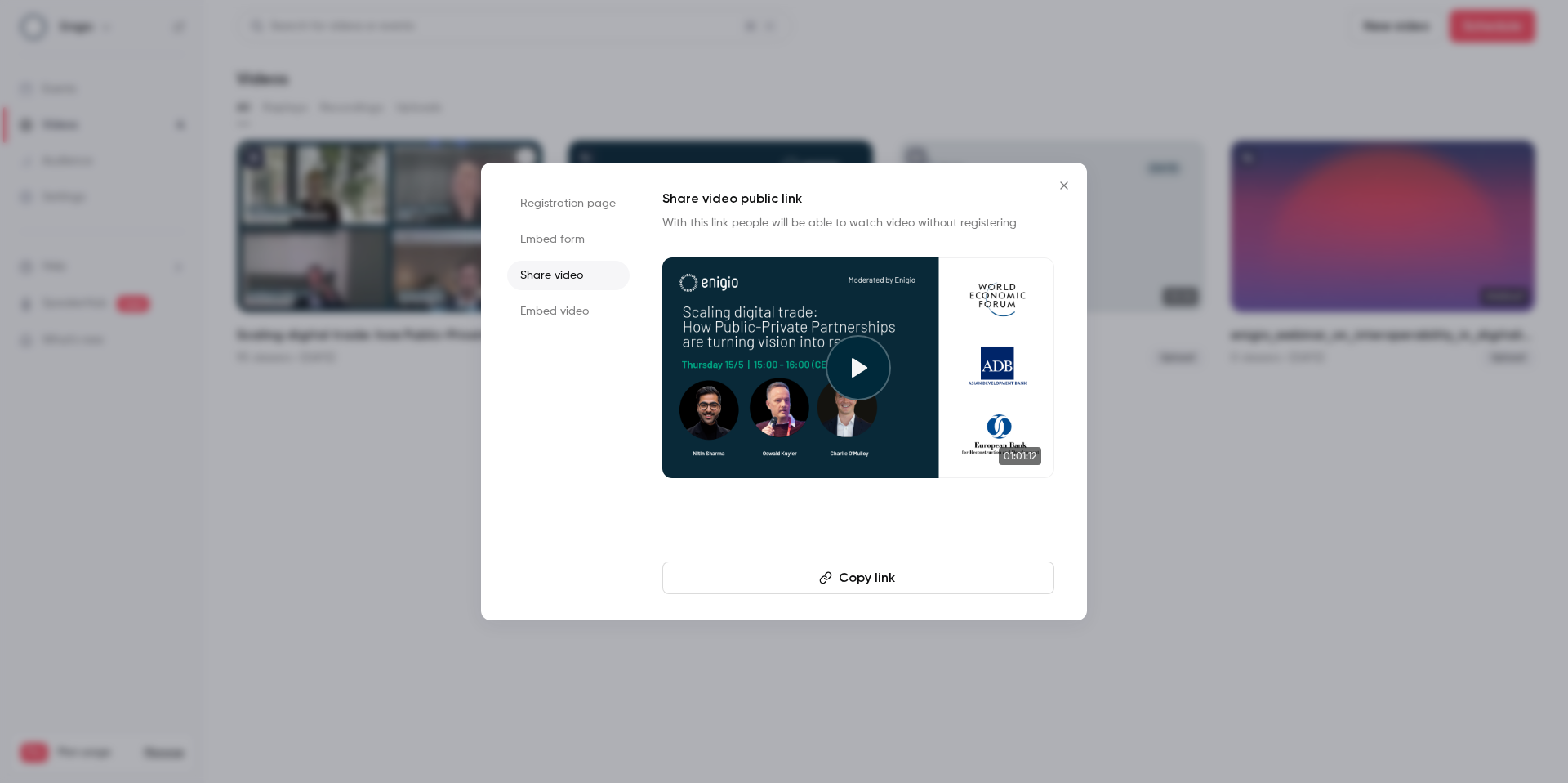
click at [787, 569] on button "Copy link" at bounding box center [858, 577] width 392 height 32
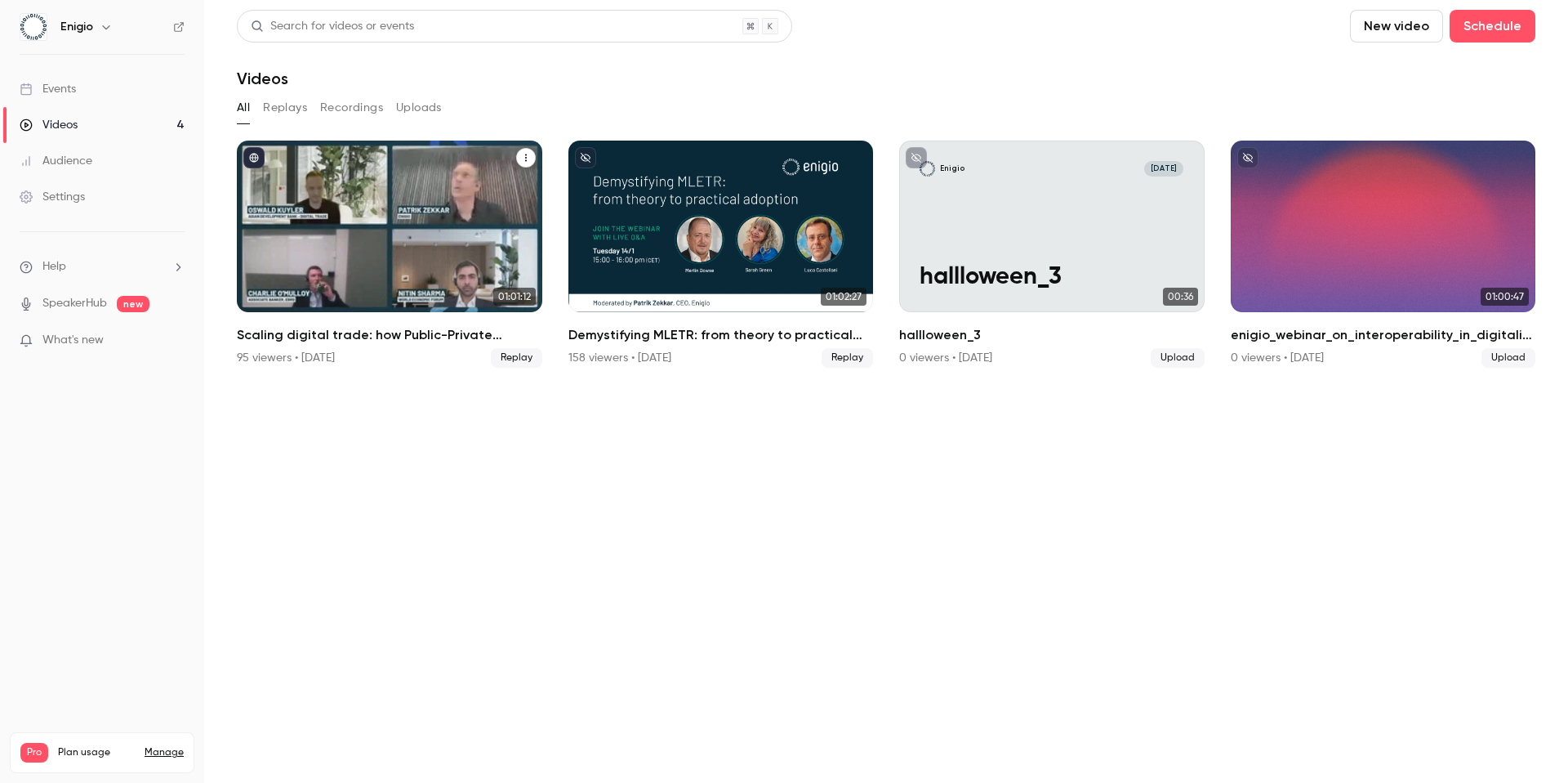
click at [521, 156] on icon "Scaling digital trade: how Public-Private Partnerships are turning vision into …" at bounding box center [526, 157] width 10 height 10
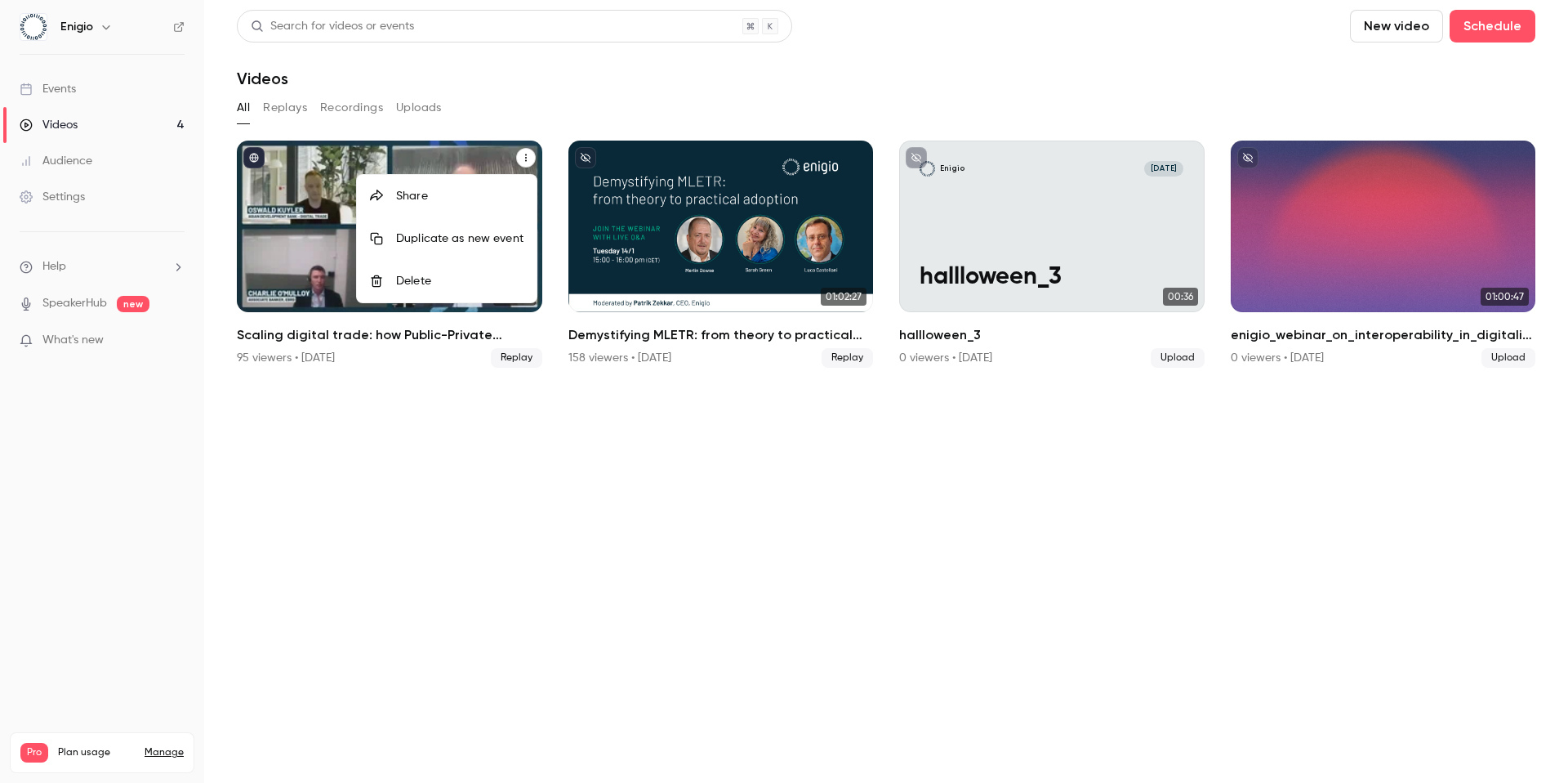
click at [476, 205] on li "Share" at bounding box center [446, 196] width 180 height 42
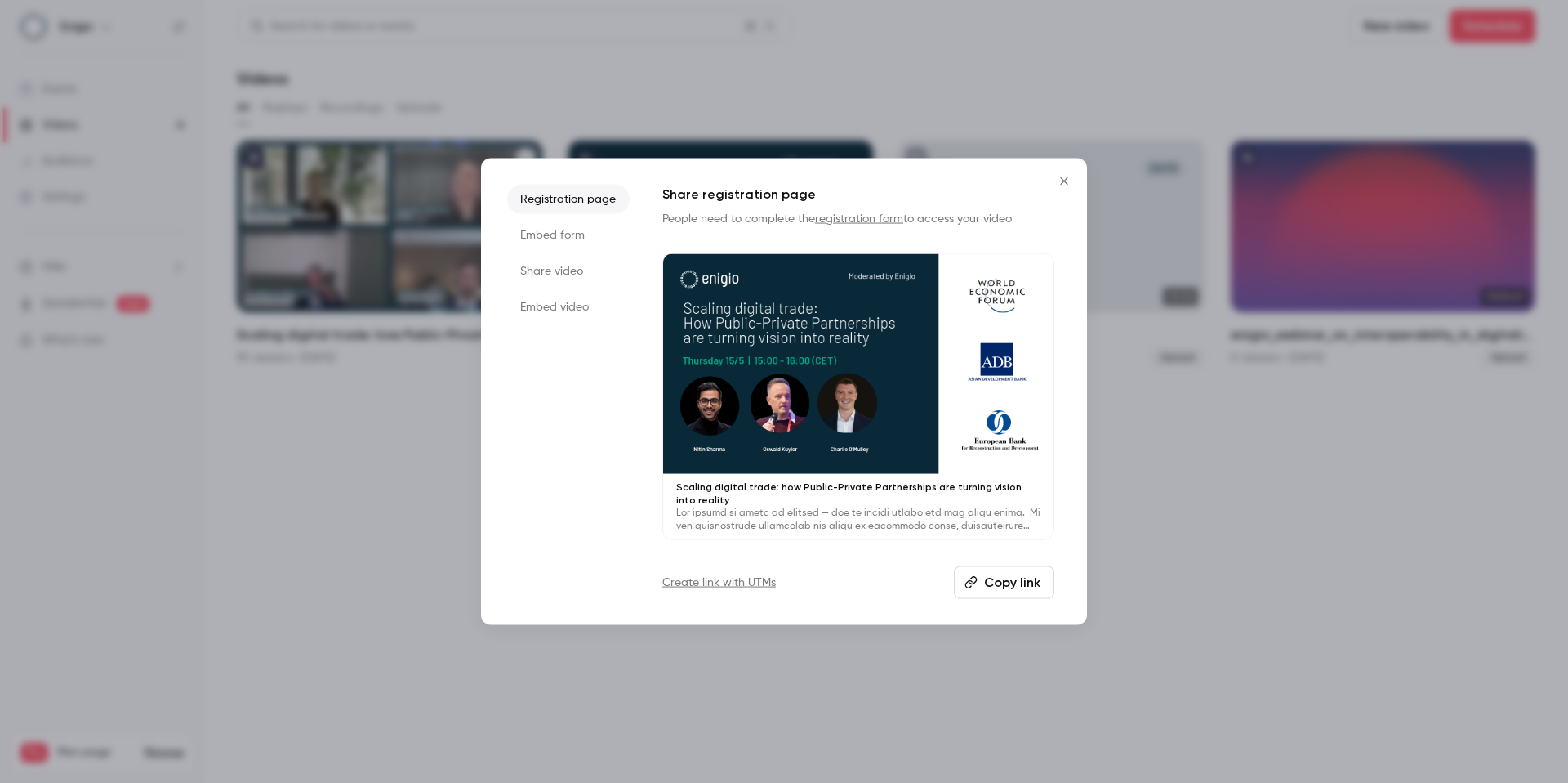
click at [548, 263] on li "Share video" at bounding box center [568, 271] width 123 height 29
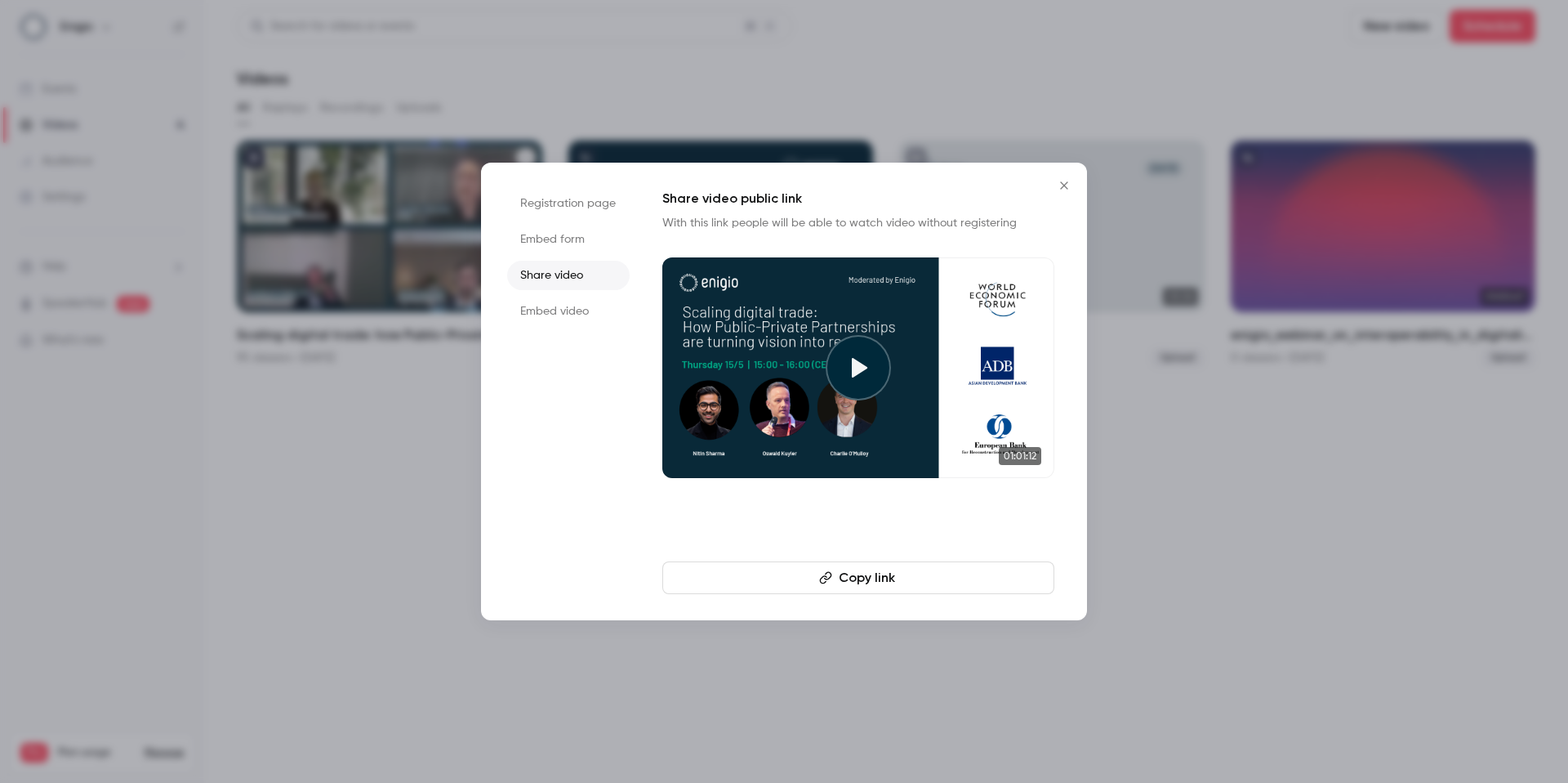
click at [947, 566] on button "Copy link" at bounding box center [858, 577] width 392 height 32
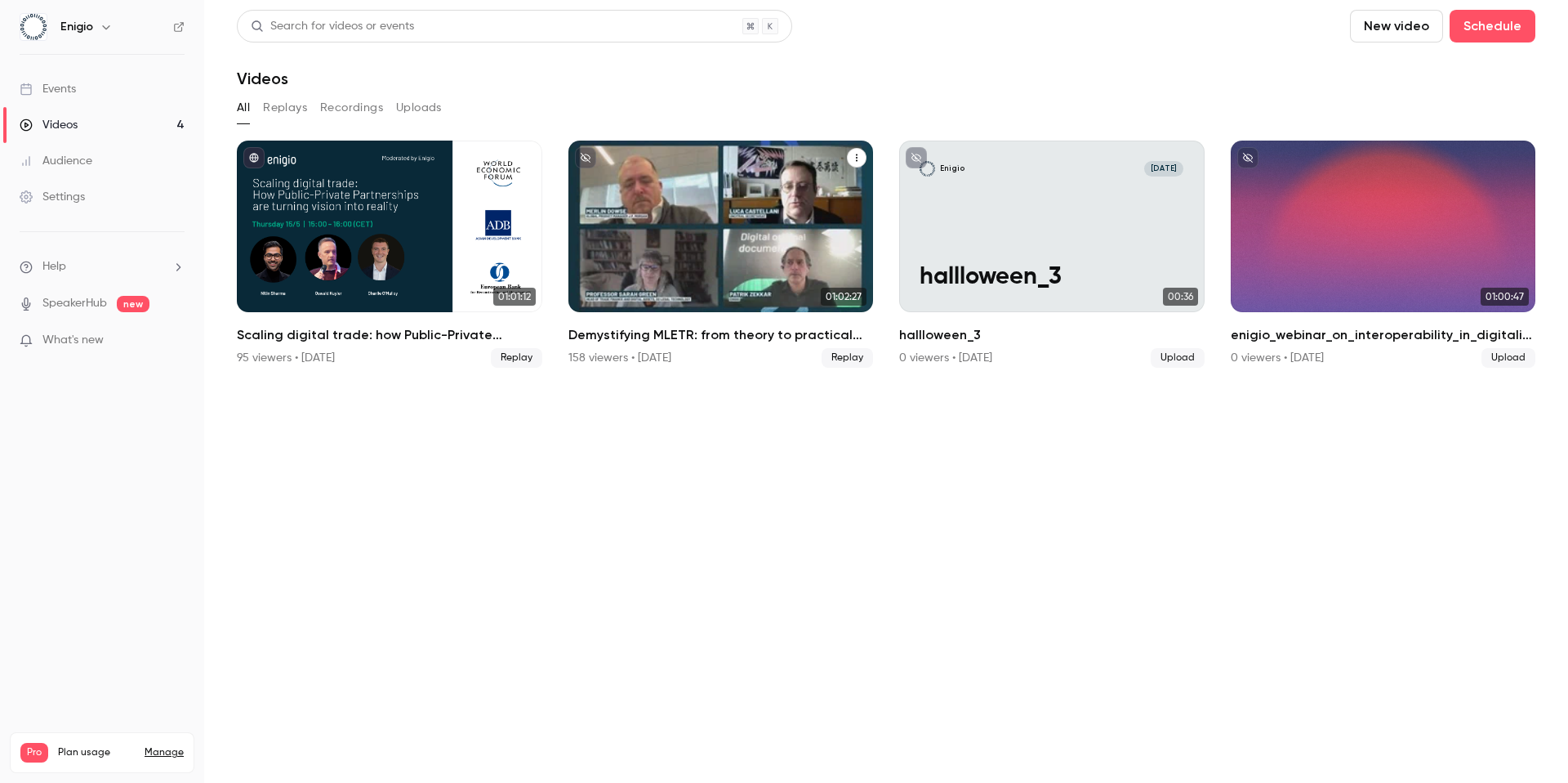
click at [863, 157] on button "Demystifying MLETR: from theory to practical adoption" at bounding box center [856, 157] width 20 height 20
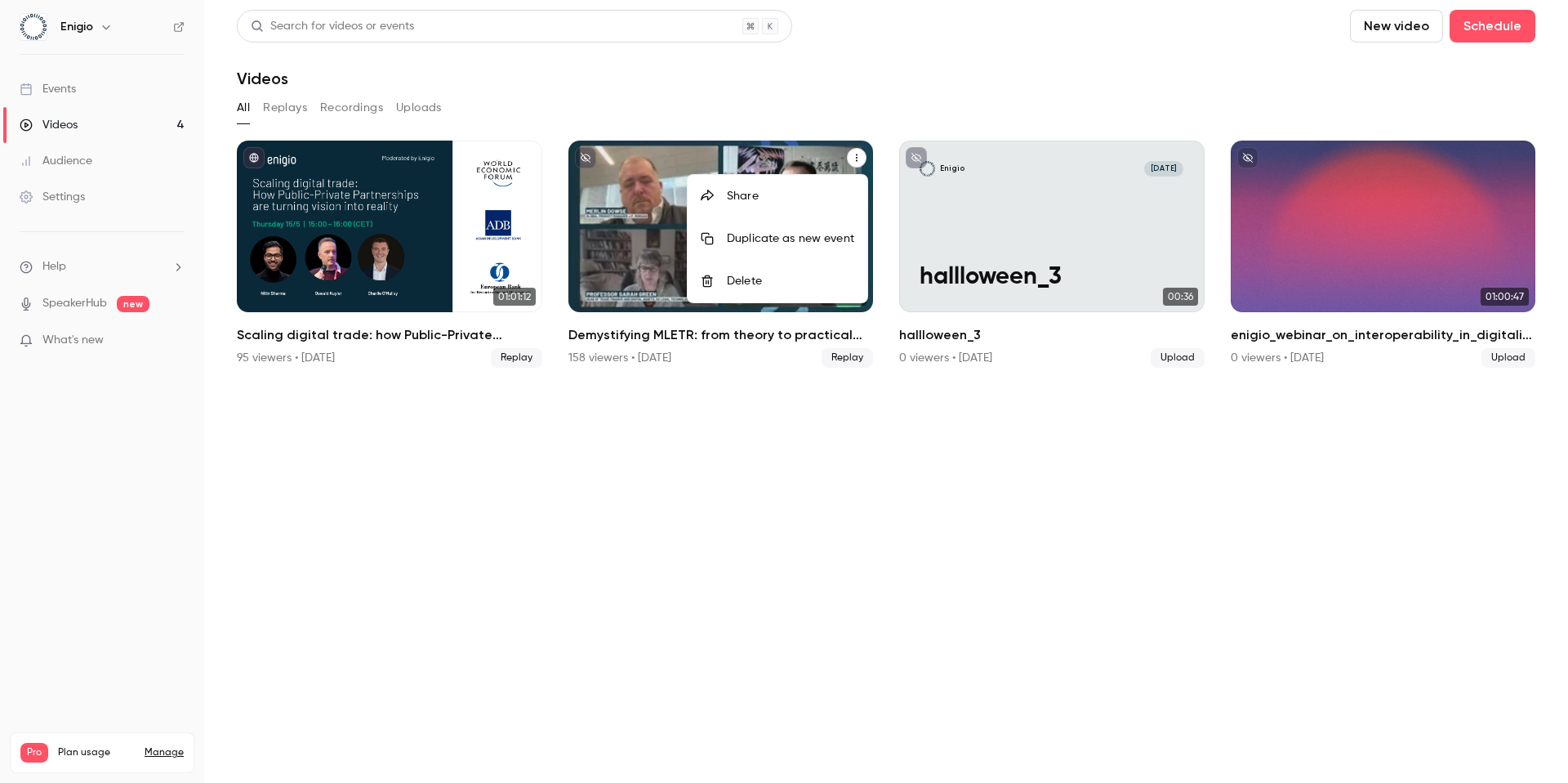
click at [754, 193] on div "Share" at bounding box center [791, 196] width 128 height 17
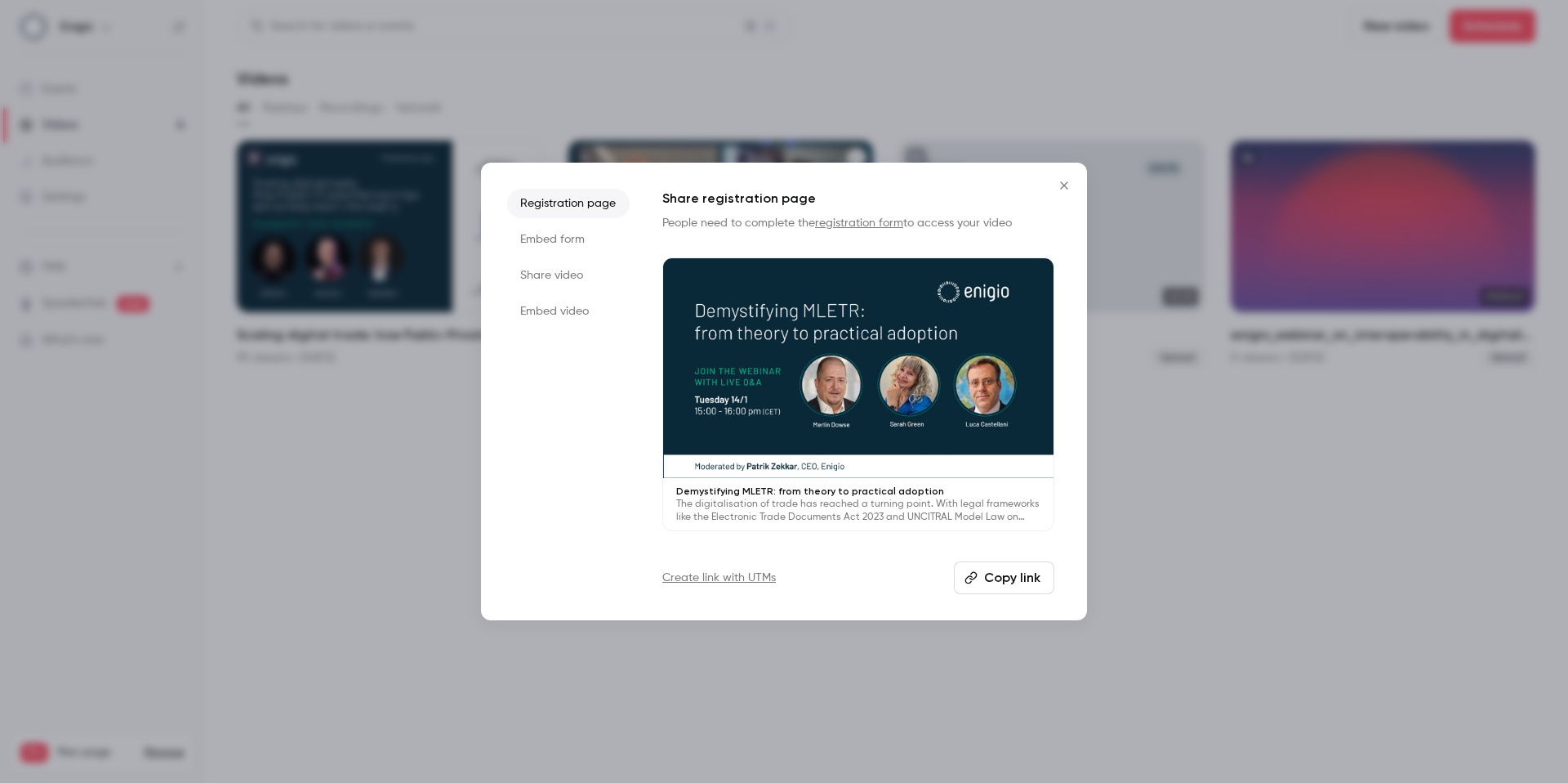
click at [573, 268] on li "Share video" at bounding box center [568, 275] width 123 height 29
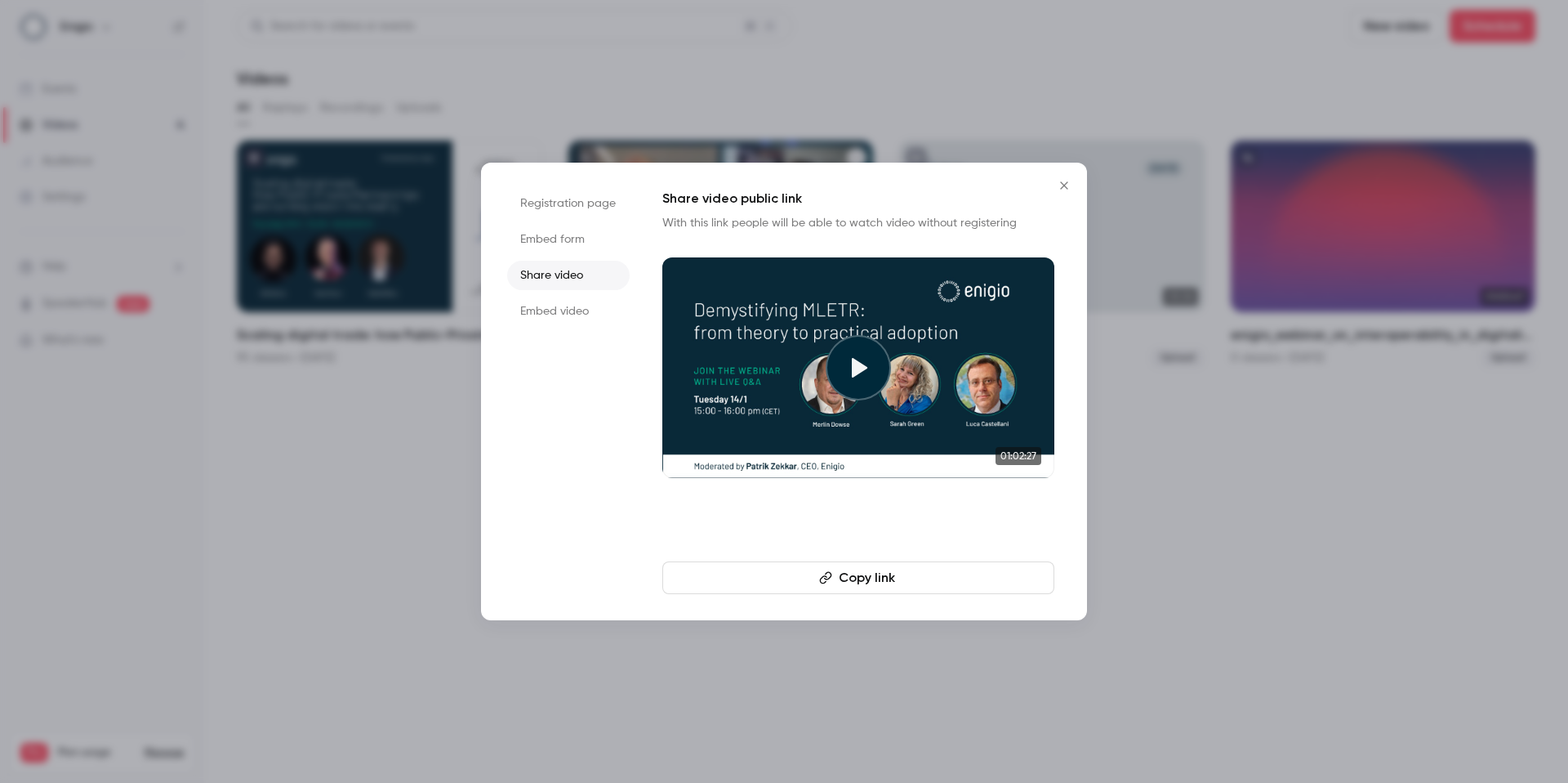
click at [919, 577] on button "Copy link" at bounding box center [858, 577] width 392 height 32
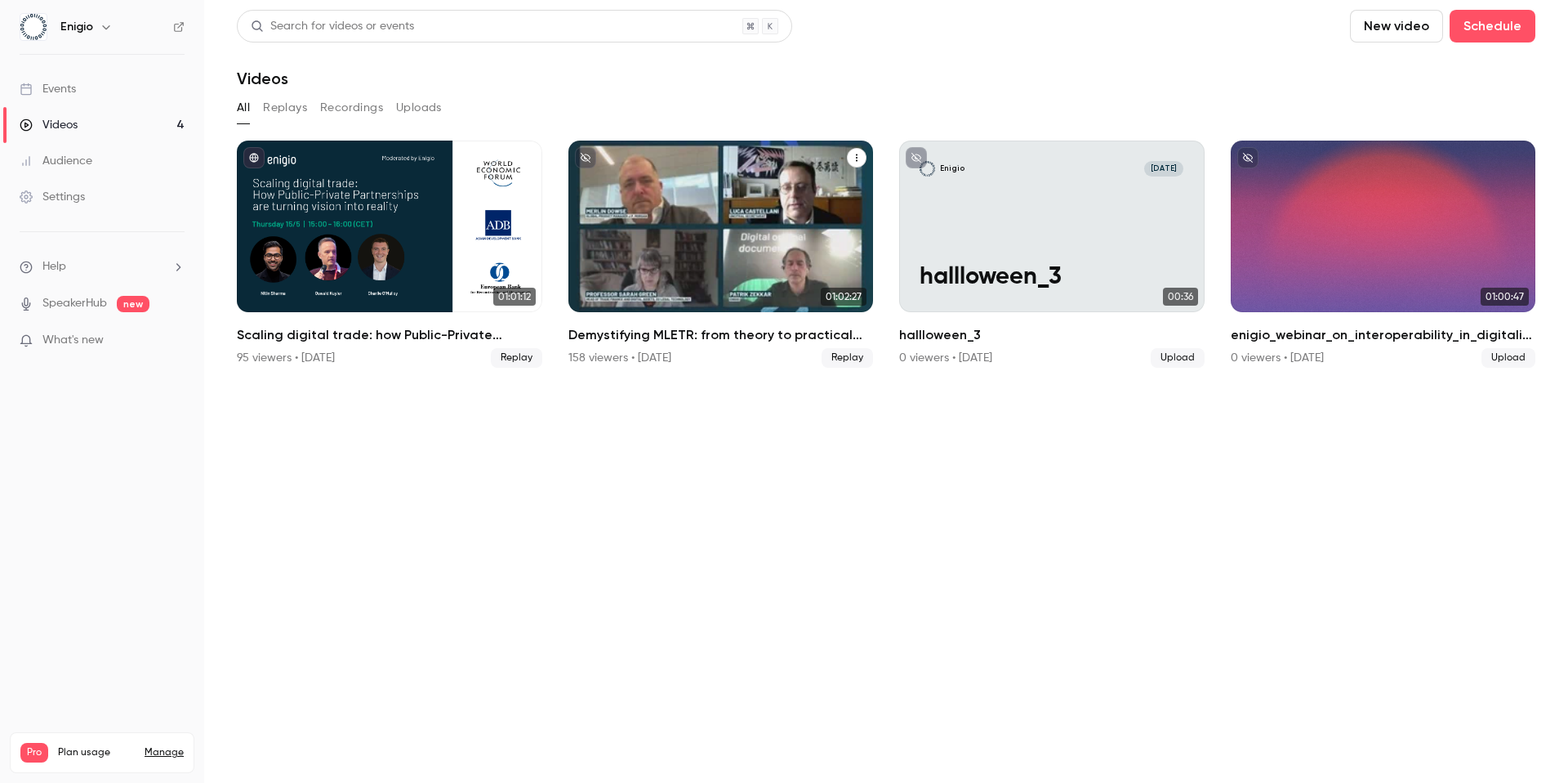
click at [861, 156] on icon "Demystifying MLETR: from theory to practical adoption" at bounding box center [856, 157] width 10 height 10
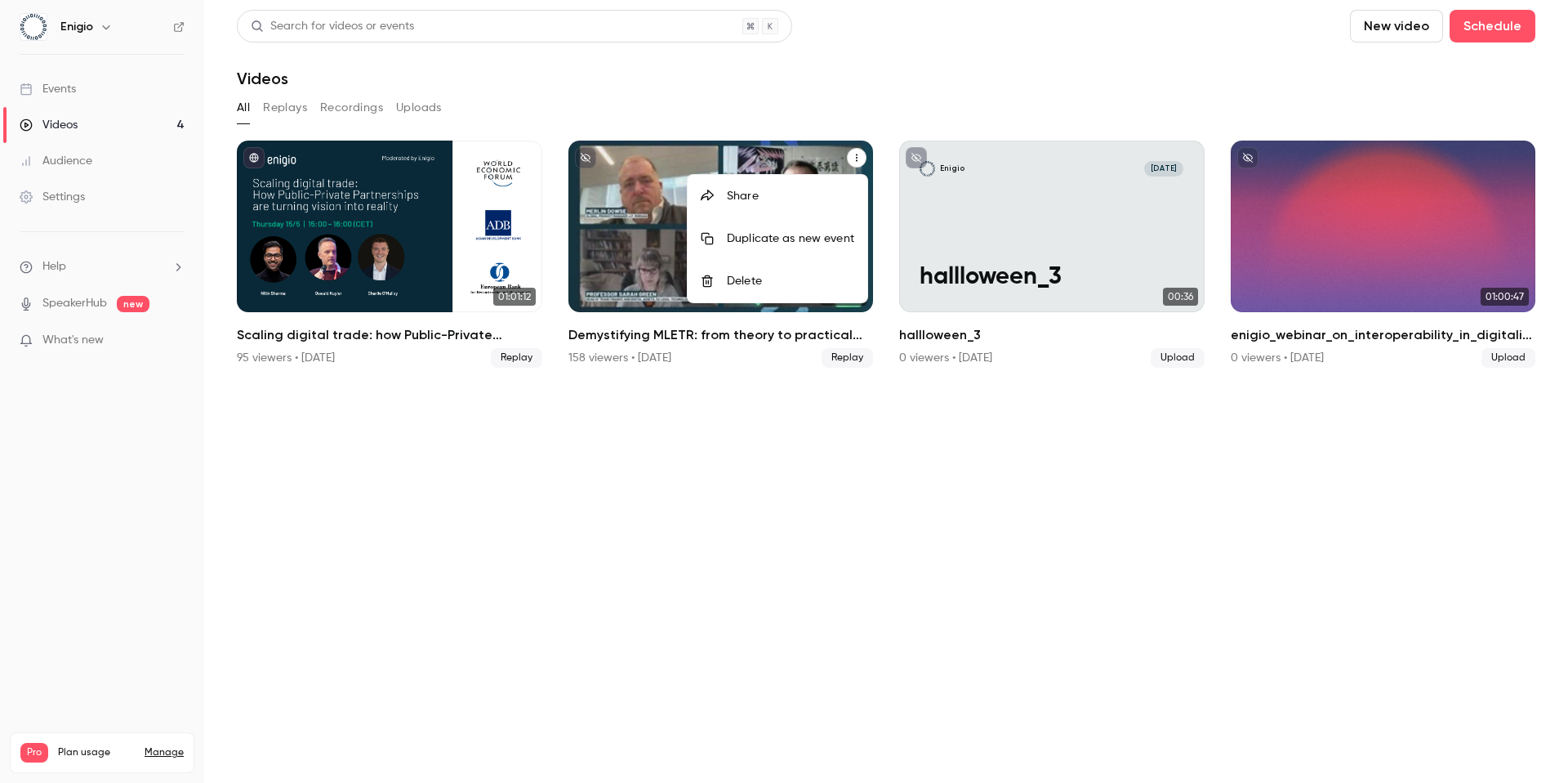
click at [756, 205] on li "Share" at bounding box center [777, 196] width 180 height 42
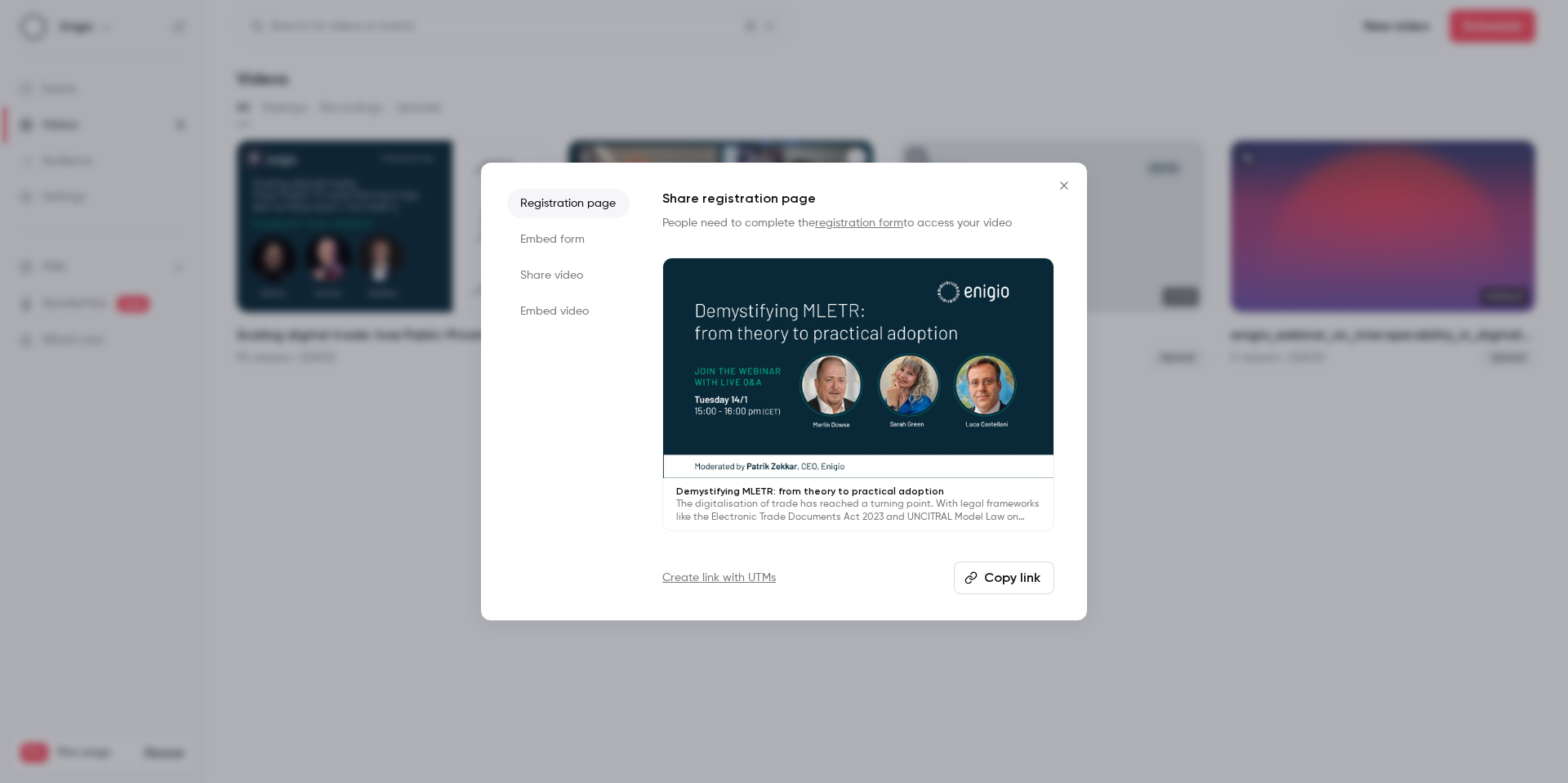
click at [549, 284] on li "Share video" at bounding box center [568, 275] width 123 height 29
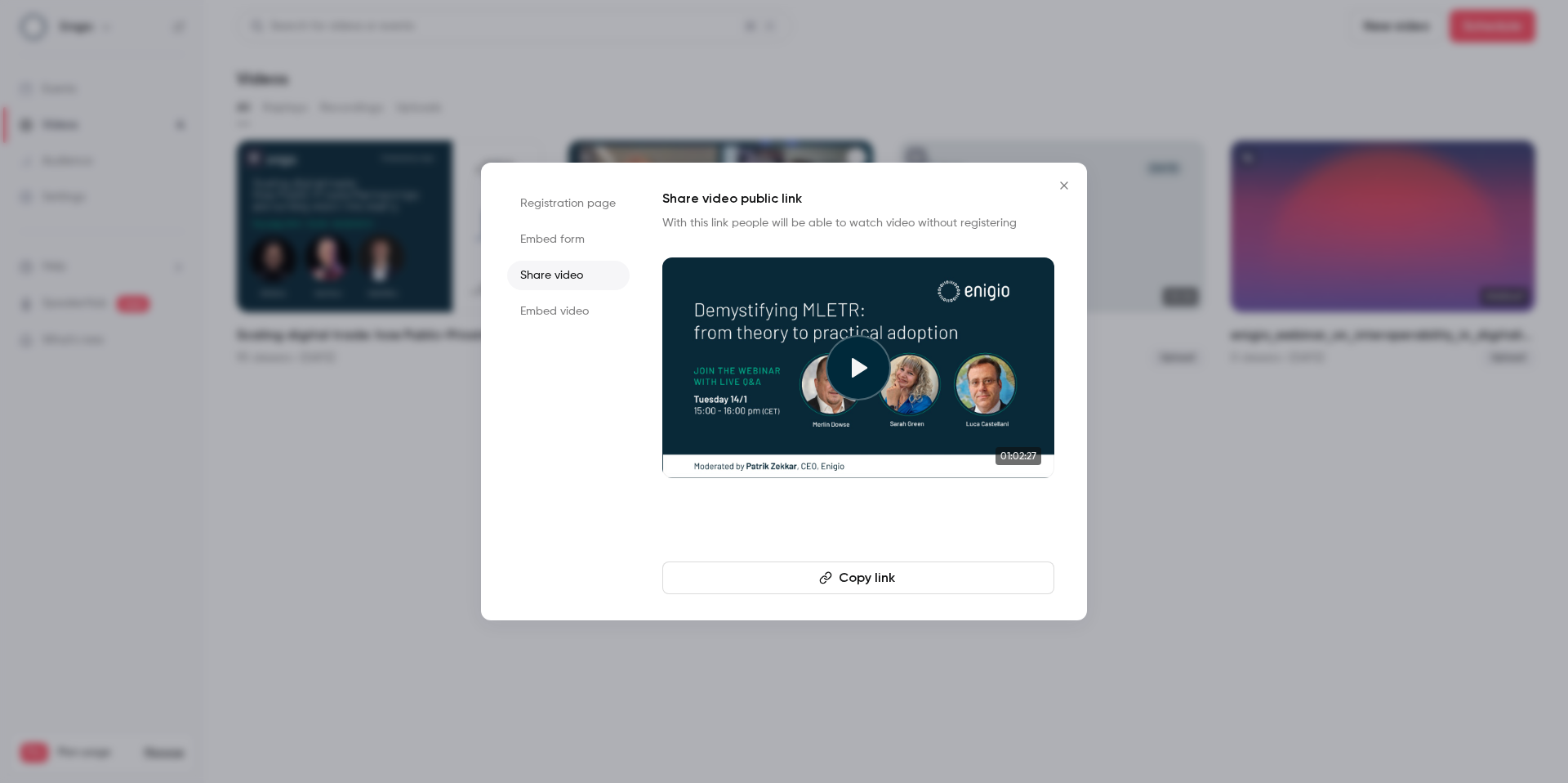
click at [842, 573] on button "Copy link" at bounding box center [858, 577] width 392 height 32
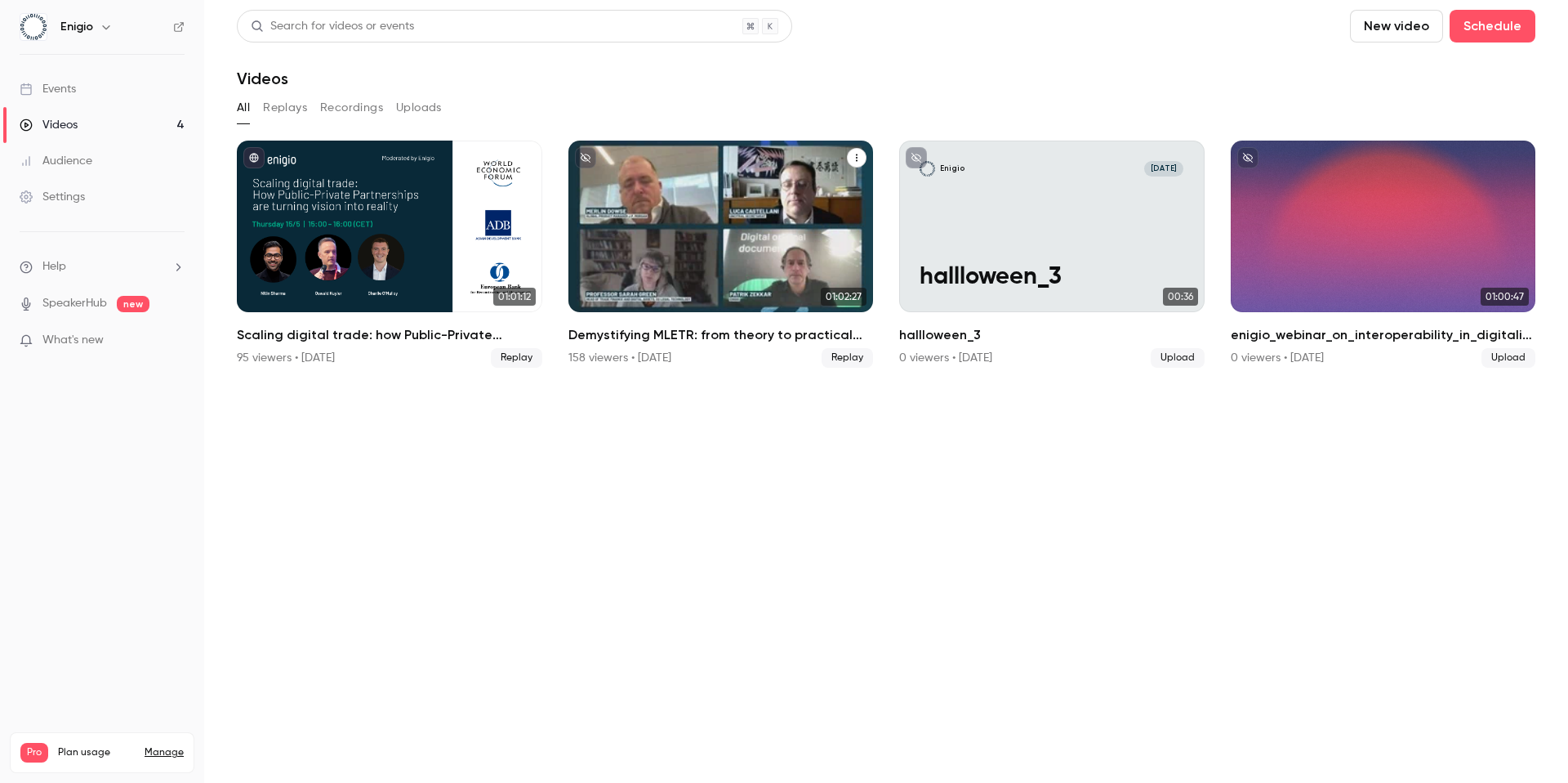
click at [852, 153] on icon "Demystifying MLETR: from theory to practical adoption" at bounding box center [856, 157] width 10 height 10
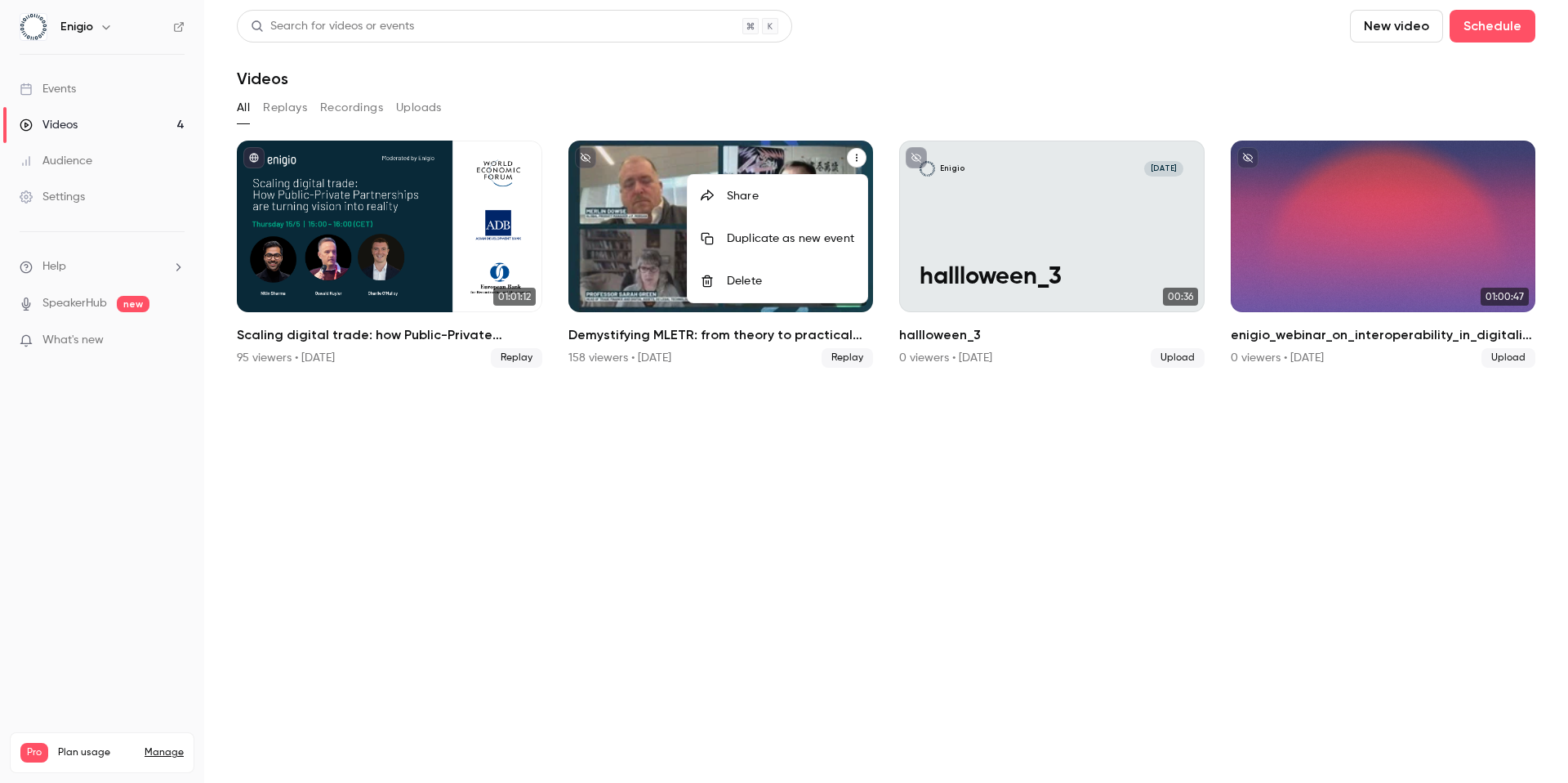
click at [774, 186] on li "Share" at bounding box center [777, 196] width 180 height 42
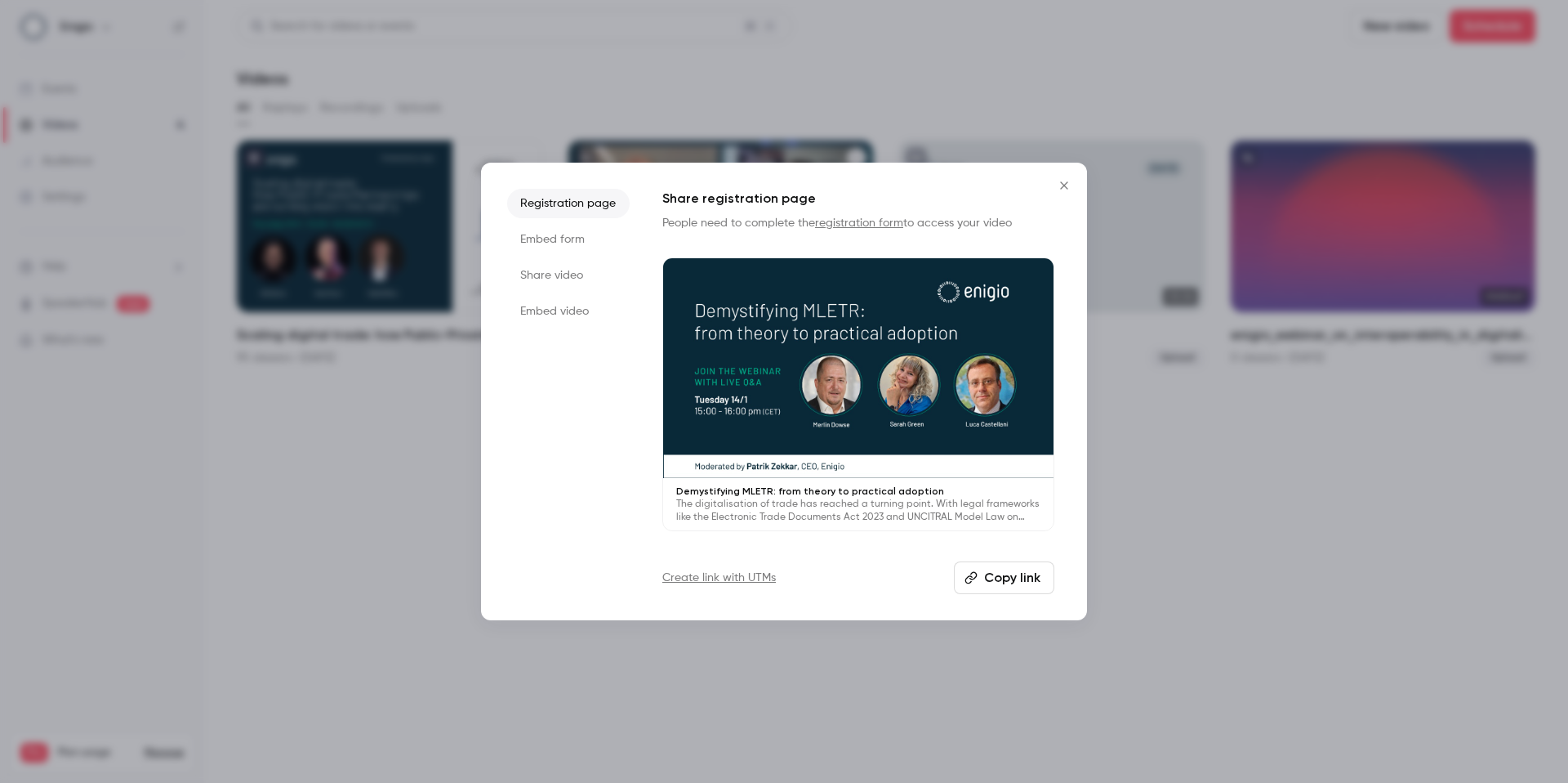
click at [574, 263] on li "Share video" at bounding box center [568, 275] width 123 height 29
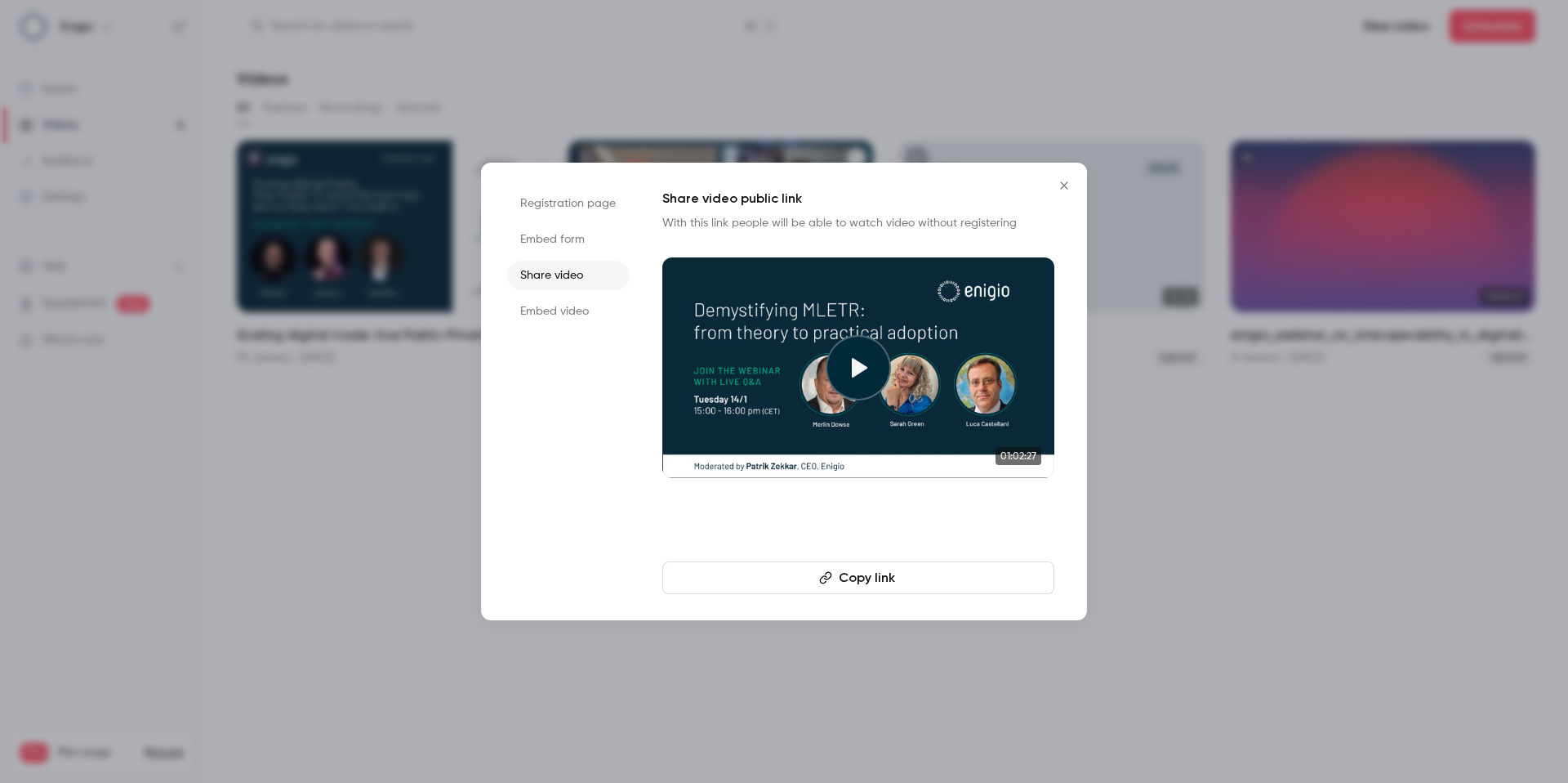
click at [773, 590] on button "Copy link" at bounding box center [858, 577] width 392 height 32
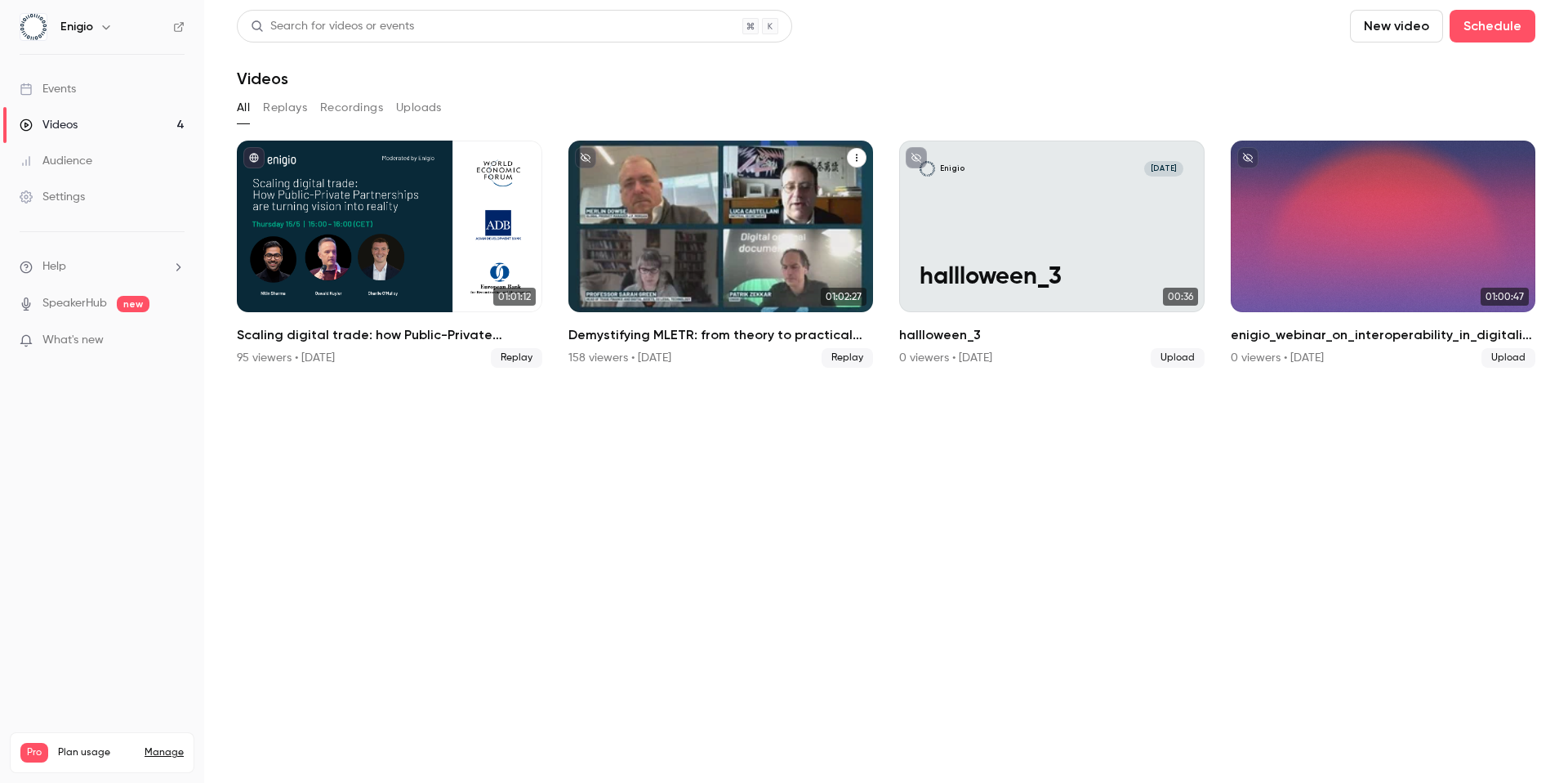
click at [856, 155] on icon "Demystifying MLETR: from theory to practical adoption" at bounding box center [856, 157] width 2 height 7
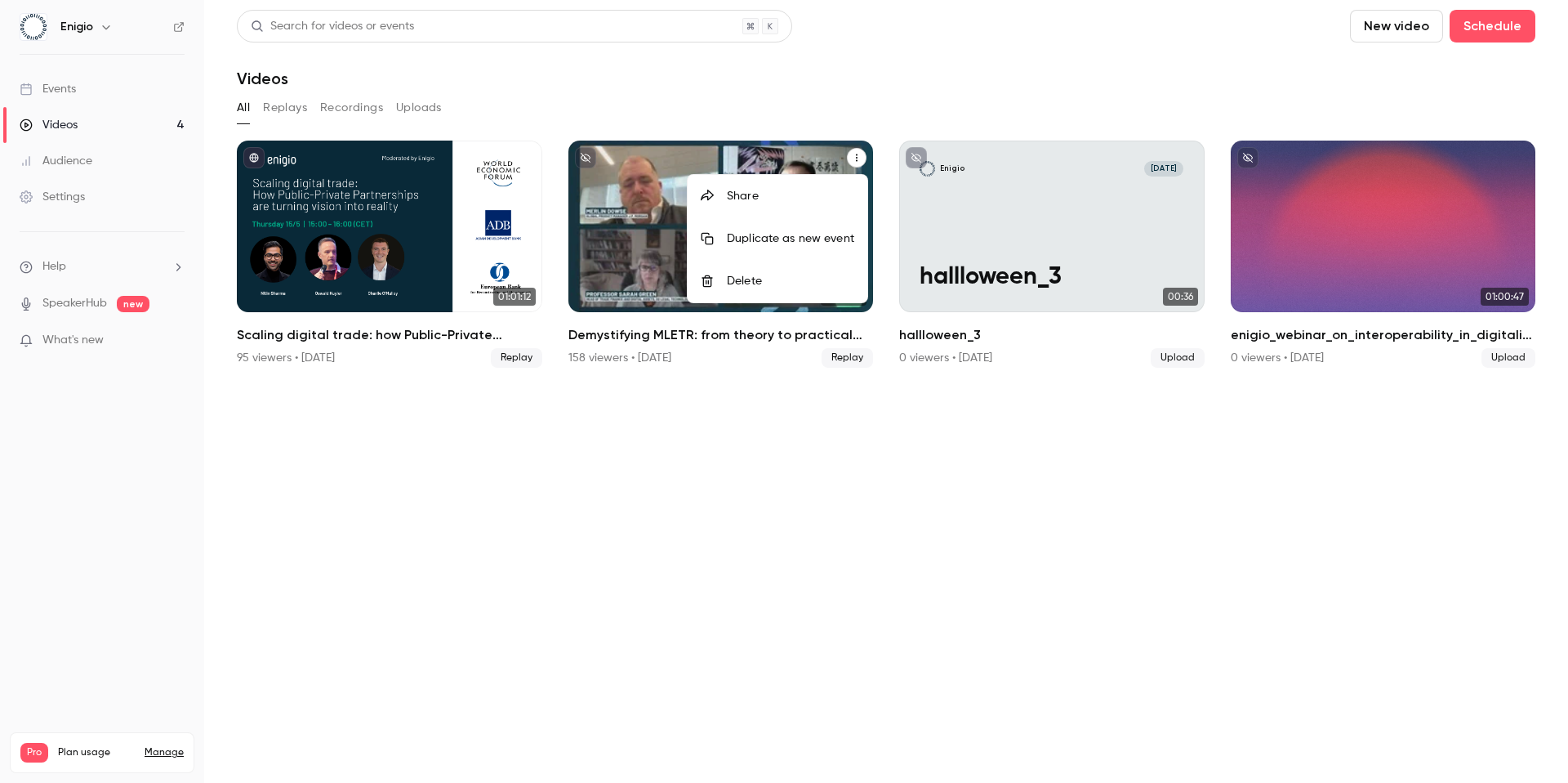
click at [718, 196] on div at bounding box center [714, 196] width 27 height 13
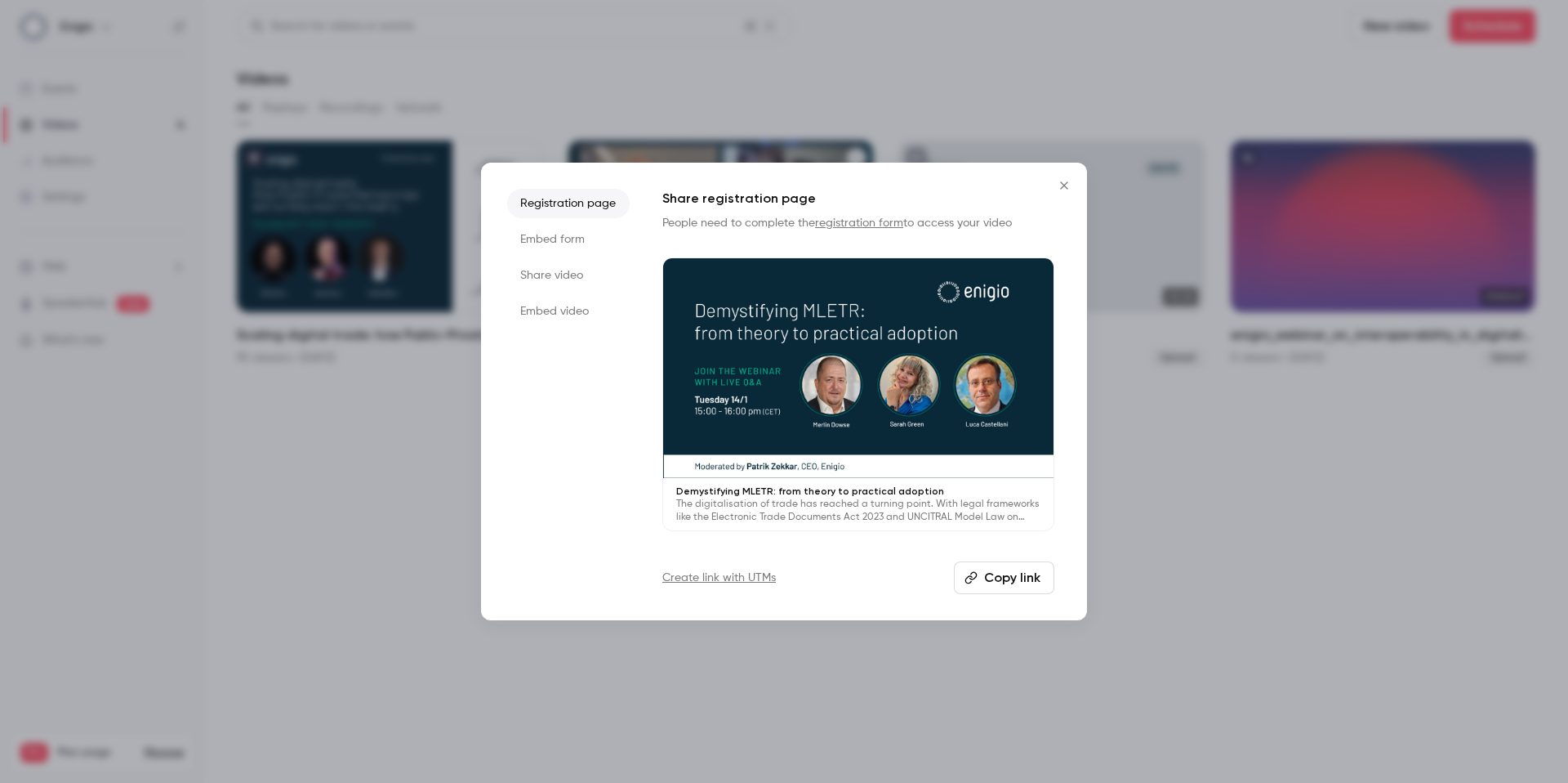
click at [548, 263] on li "Share video" at bounding box center [568, 275] width 123 height 29
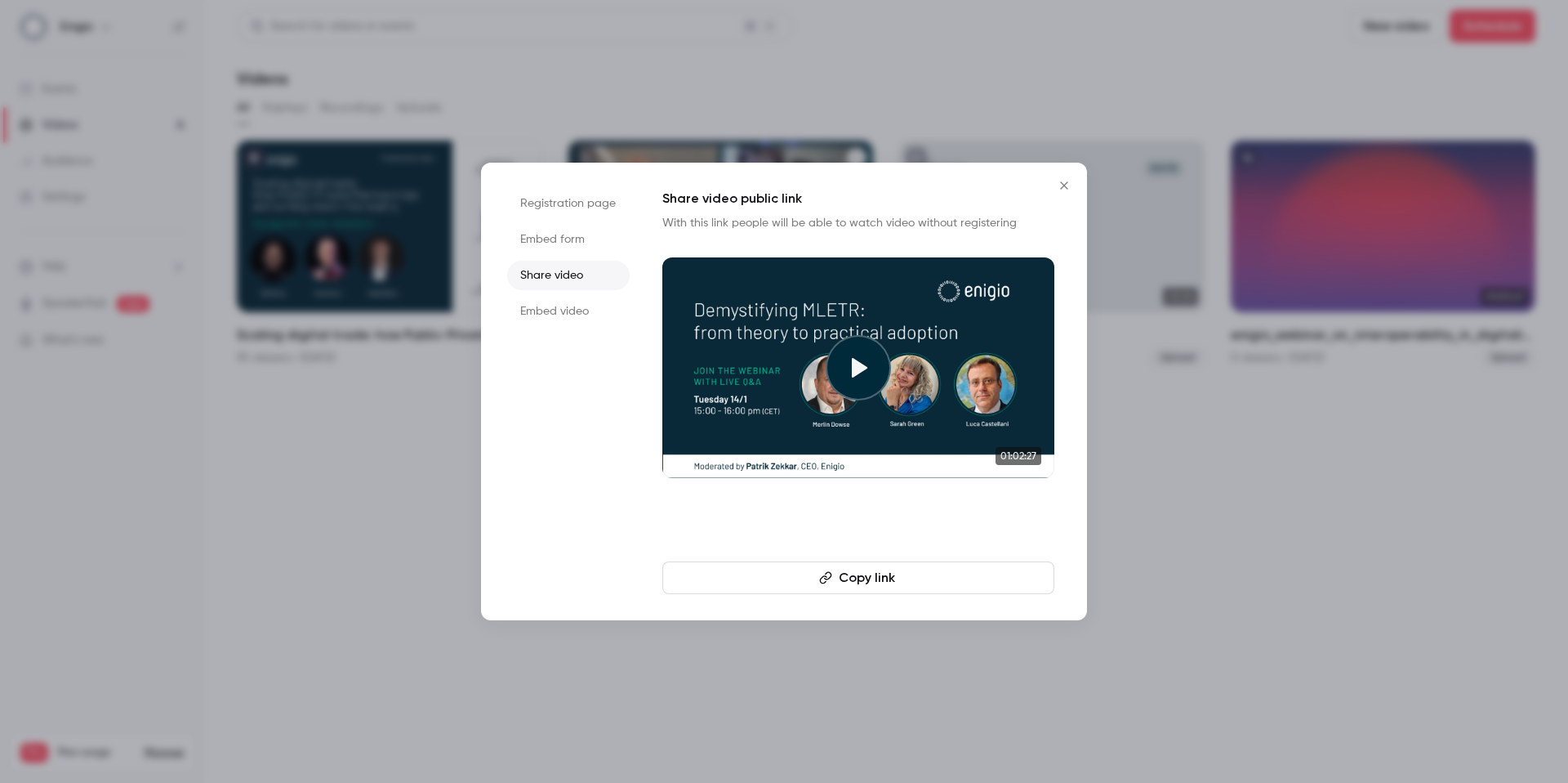
click at [904, 573] on button "Copy link" at bounding box center [858, 577] width 392 height 32
